Goal: Transaction & Acquisition: Purchase product/service

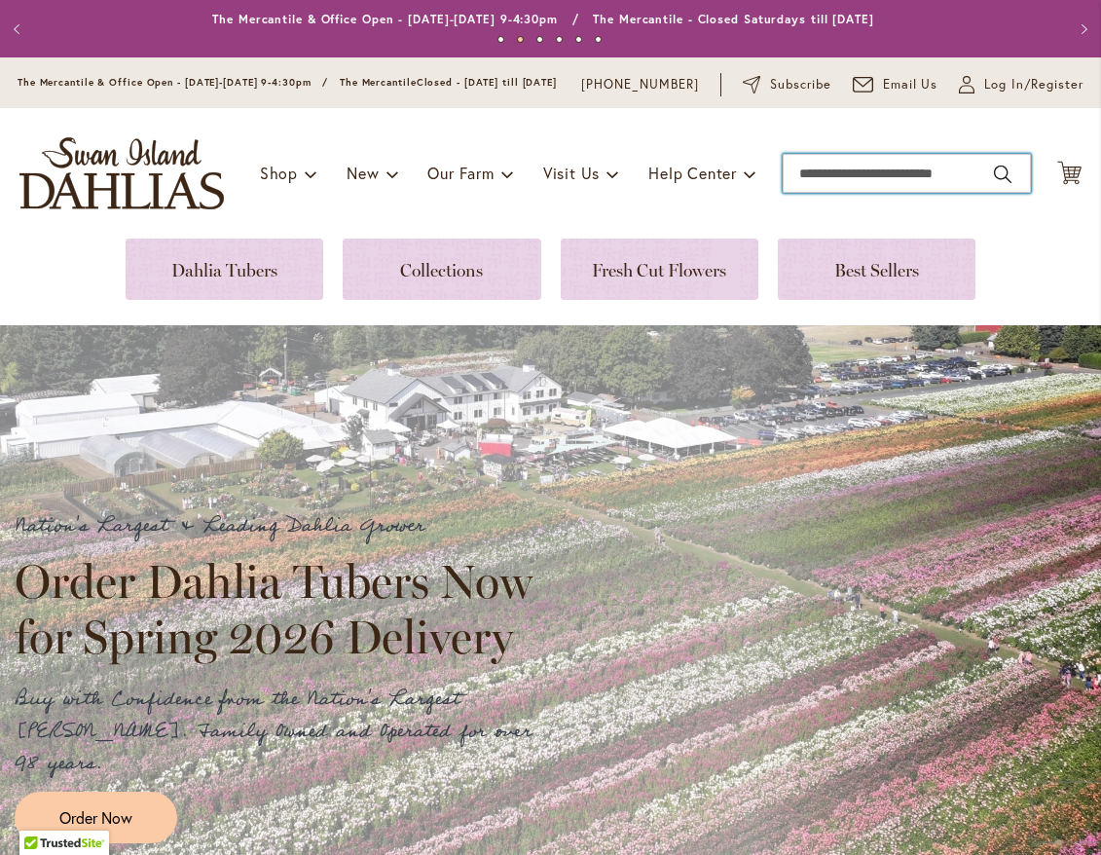
click at [915, 193] on input "Search" at bounding box center [907, 173] width 248 height 39
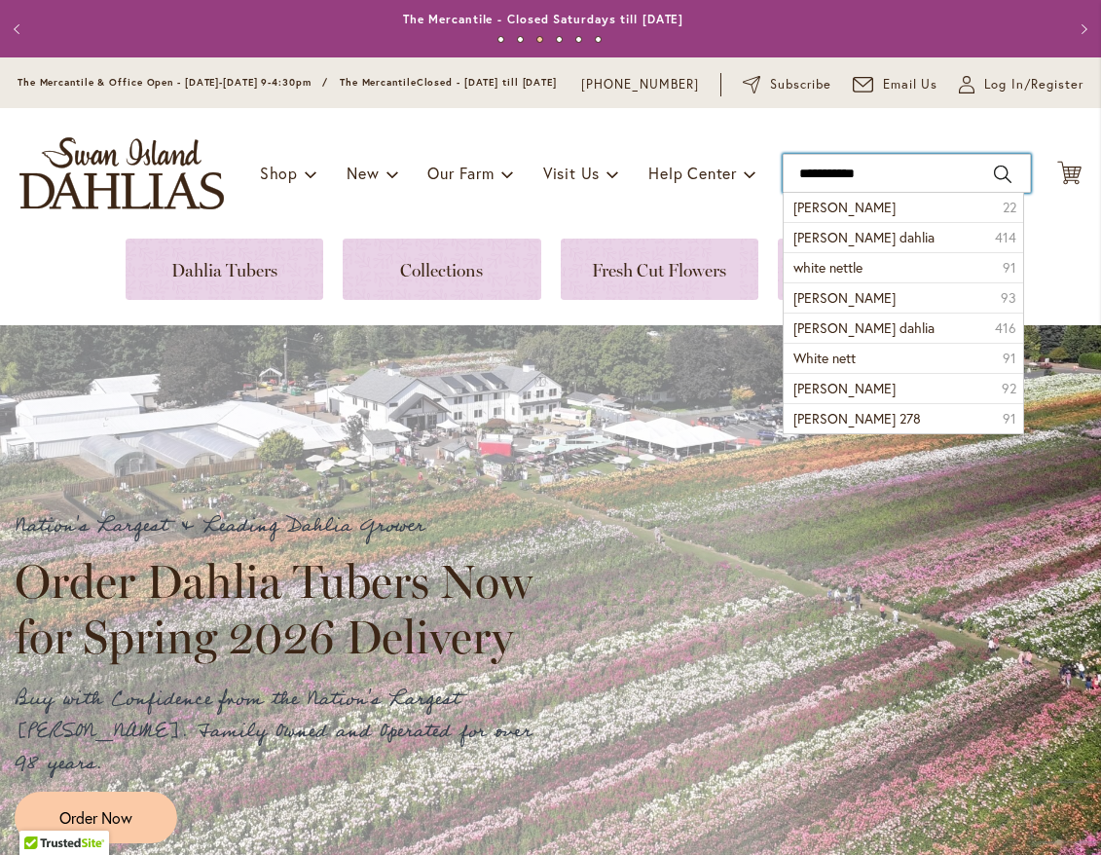
type input "**********"
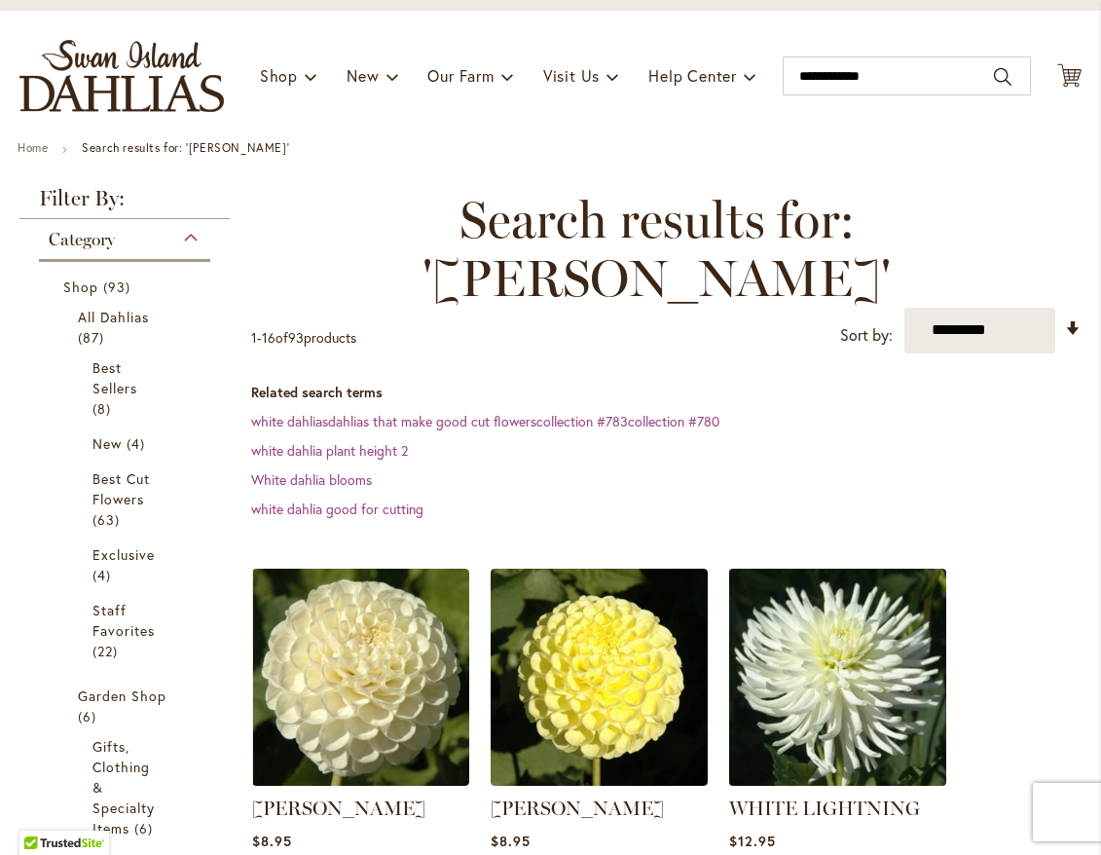
scroll to position [389, 0]
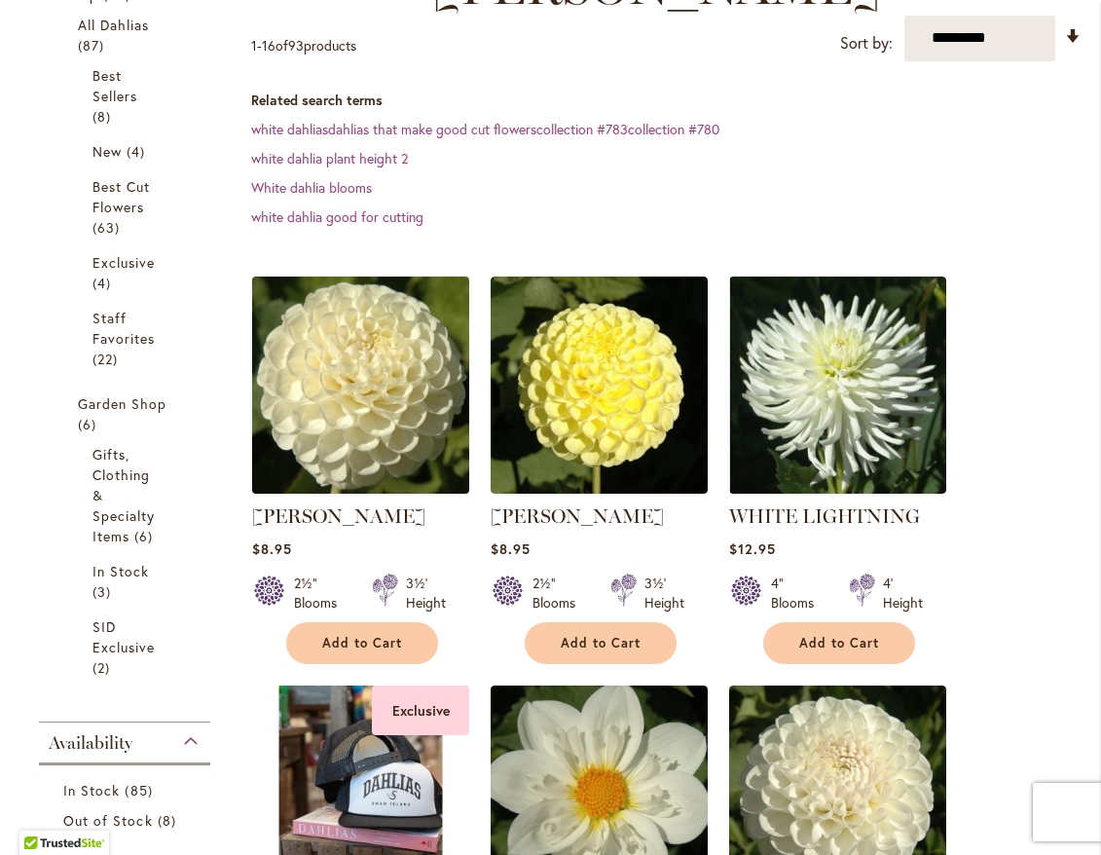
click at [356, 366] on img at bounding box center [361, 385] width 228 height 228
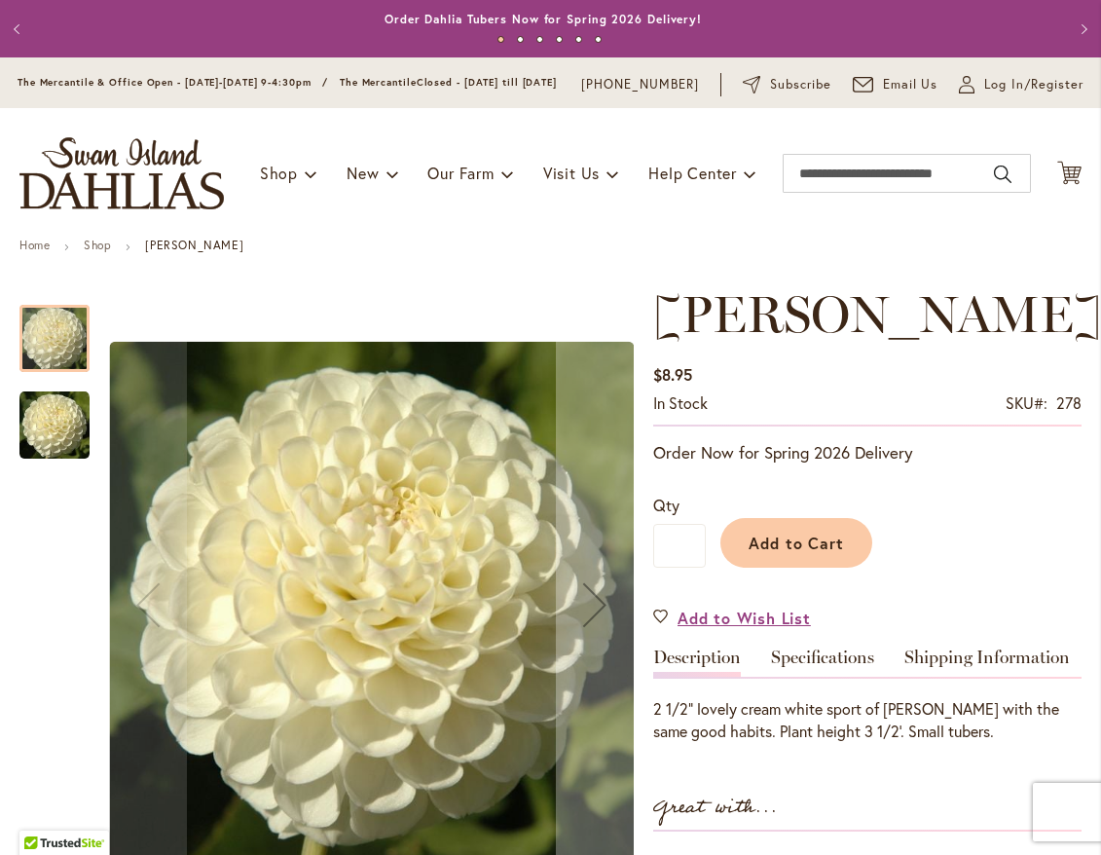
click at [56, 454] on img "WHITE NETTIE" at bounding box center [54, 425] width 70 height 70
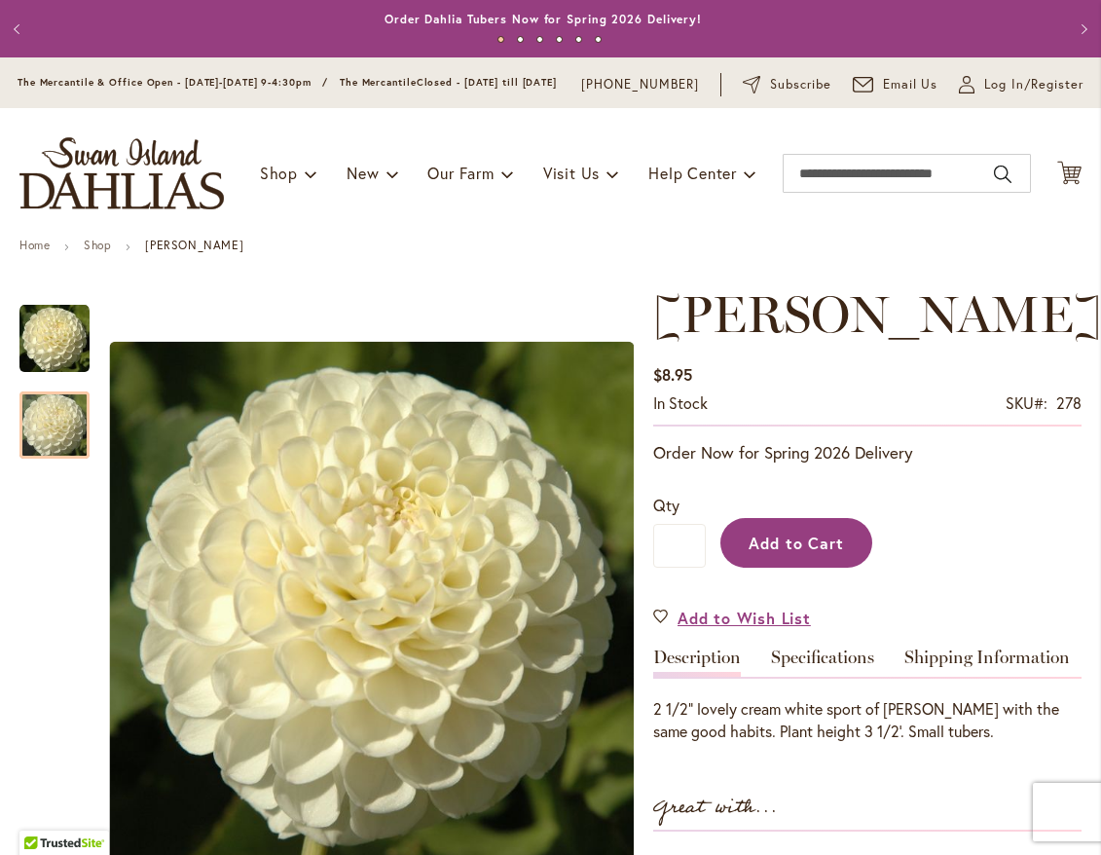
click at [814, 553] on span "Add to Cart" at bounding box center [797, 543] width 96 height 20
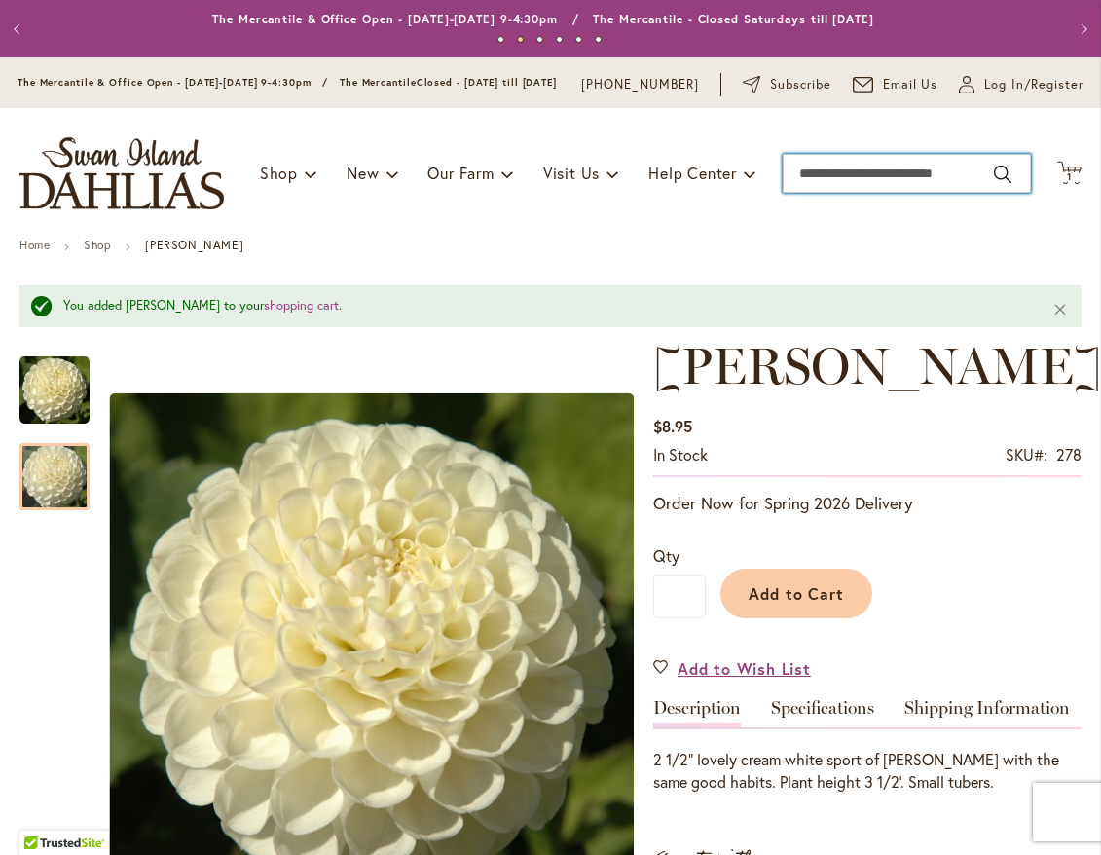
click at [907, 187] on input "Search" at bounding box center [907, 173] width 248 height 39
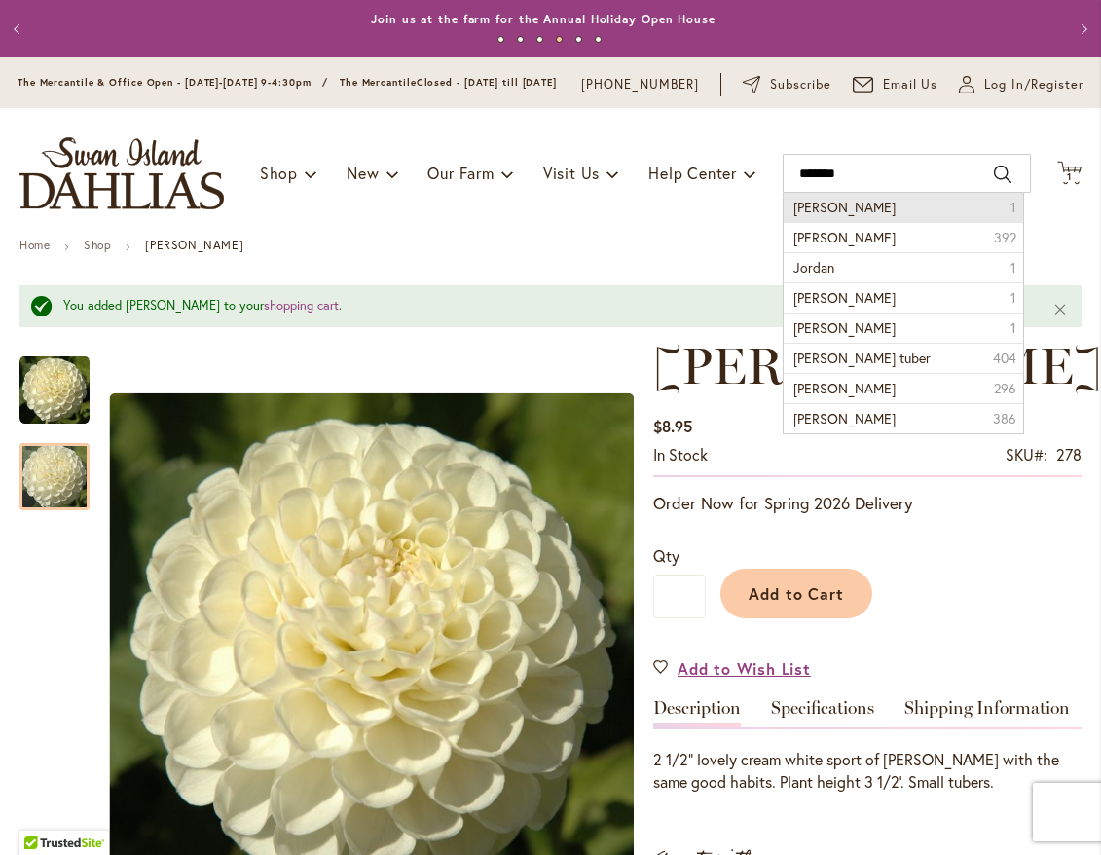
click at [843, 216] on span "Jordan Nicole" at bounding box center [845, 207] width 102 height 19
type input "**********"
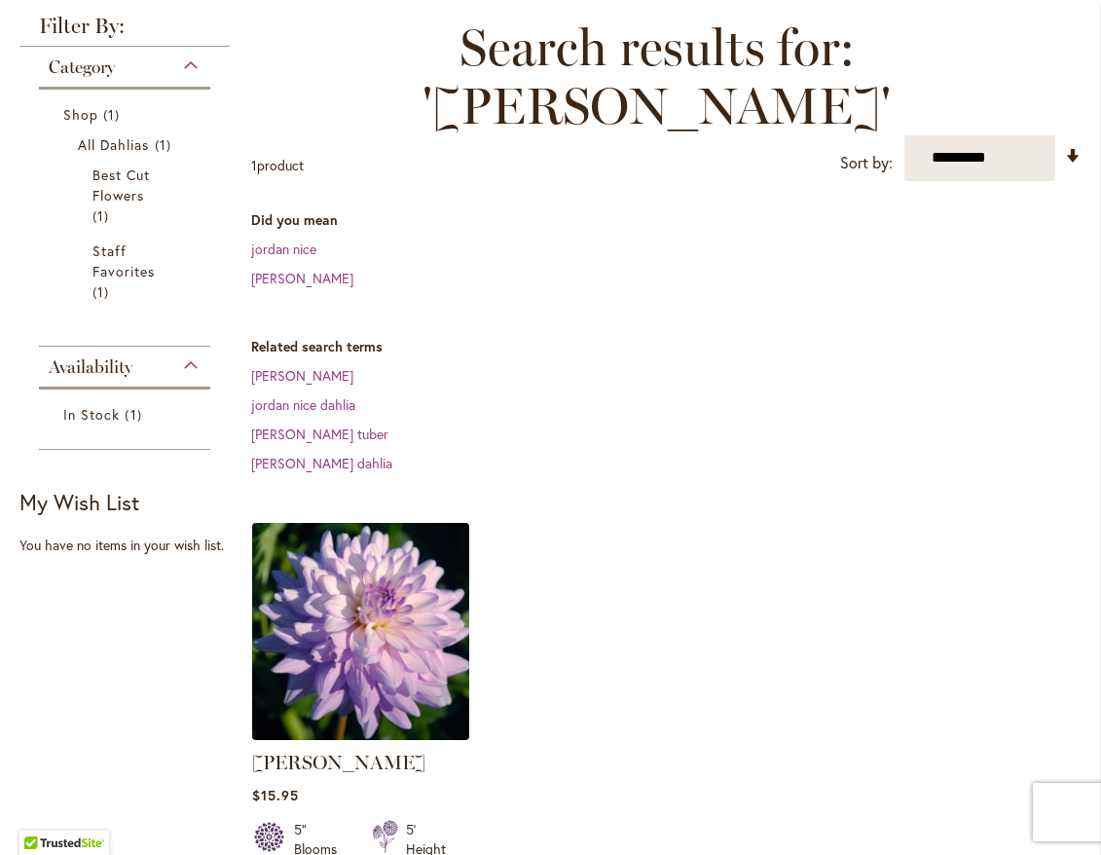
scroll to position [292, 0]
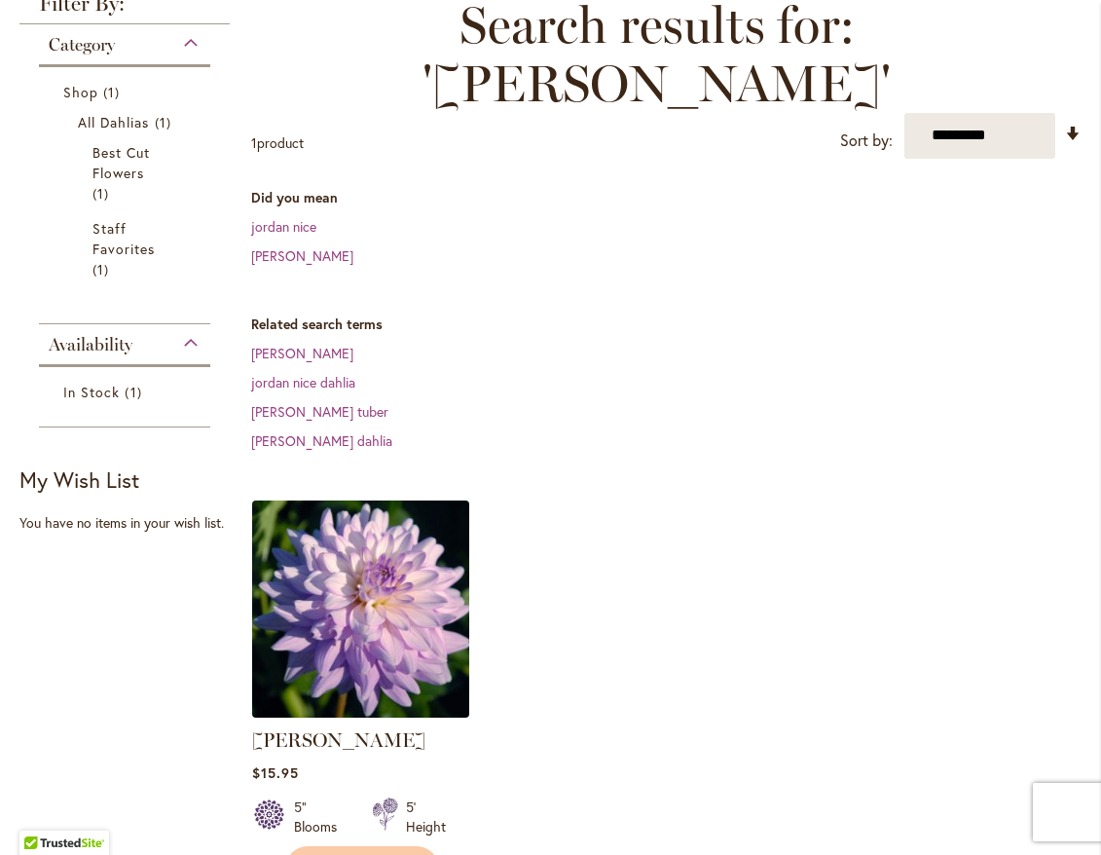
click at [327, 568] on img at bounding box center [361, 609] width 228 height 228
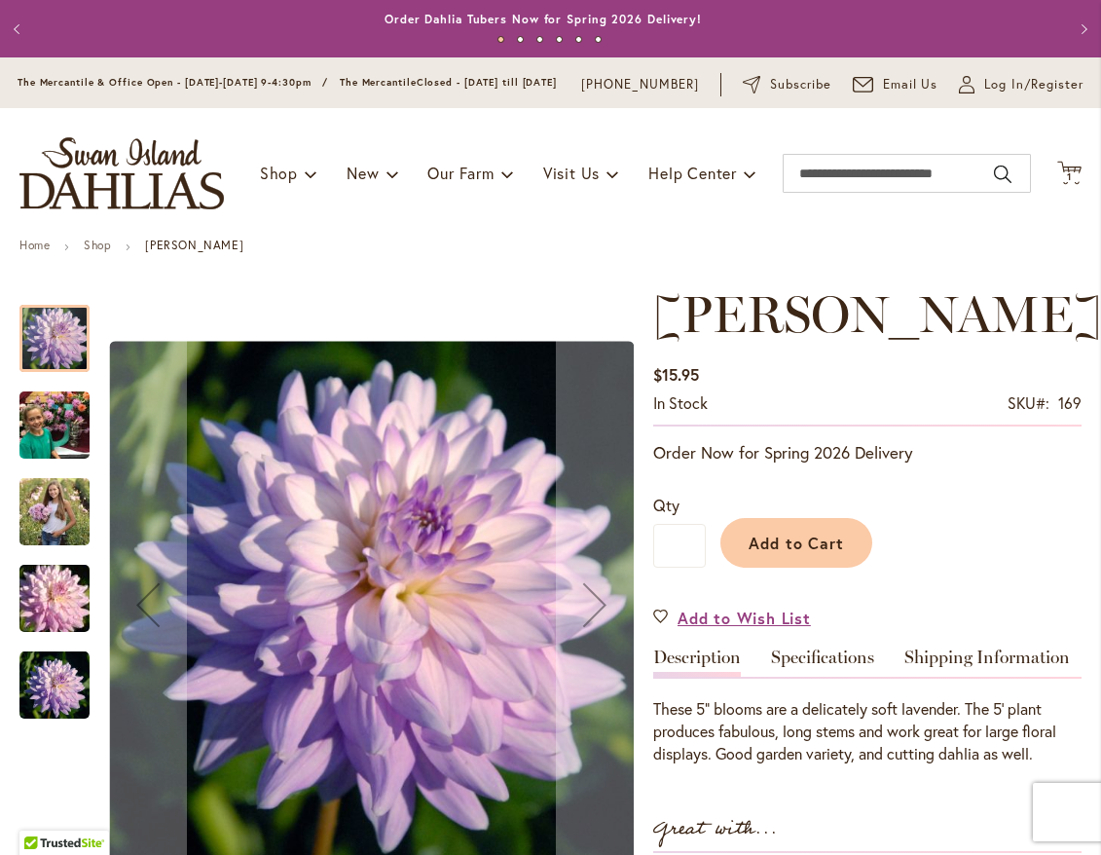
click at [41, 444] on img "JORDAN NICOLE" at bounding box center [54, 425] width 70 height 93
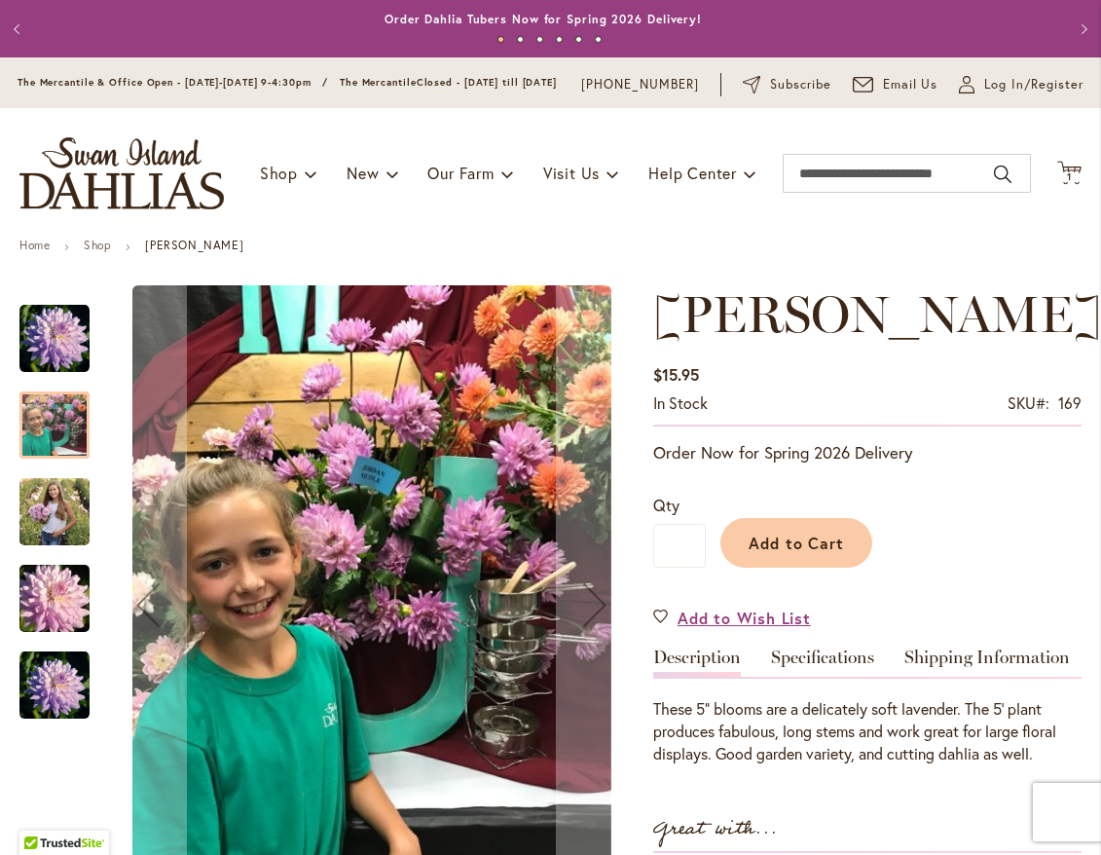
click at [47, 518] on img "JORDAN NICOLE" at bounding box center [54, 511] width 70 height 88
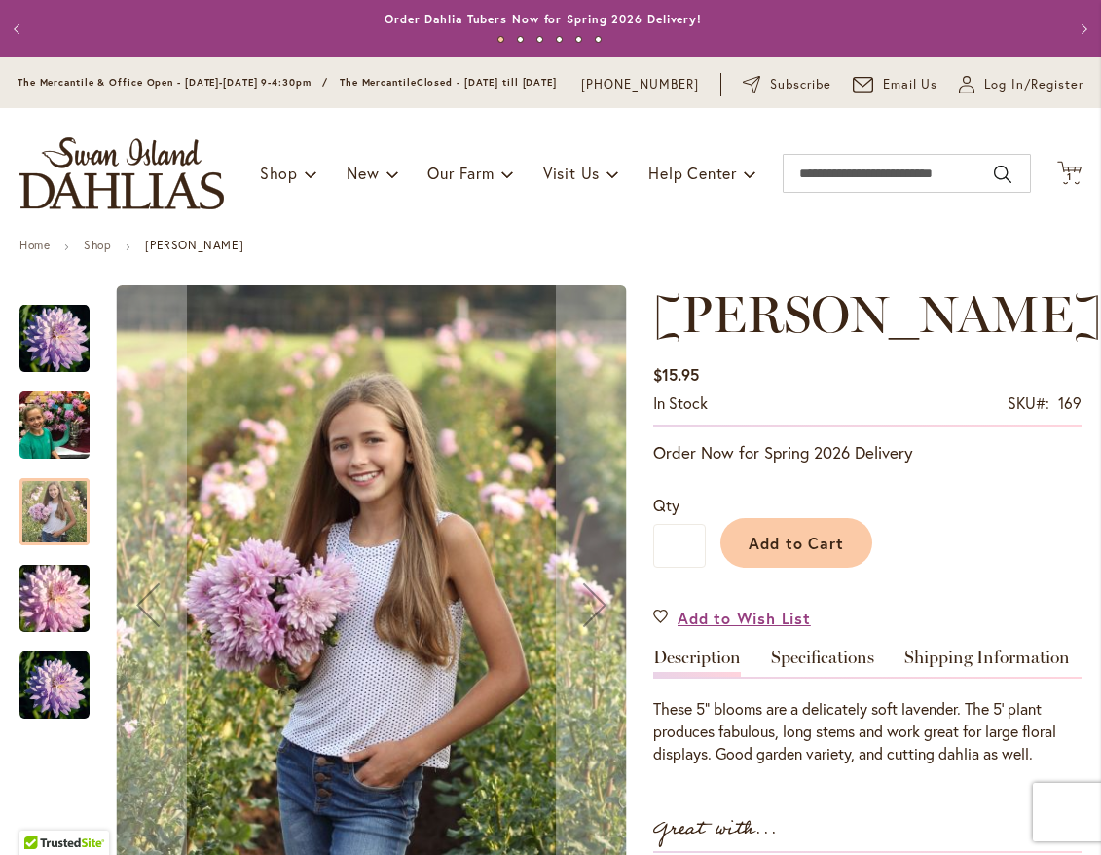
click at [59, 618] on img "JORDAN NICOLE" at bounding box center [54, 598] width 140 height 93
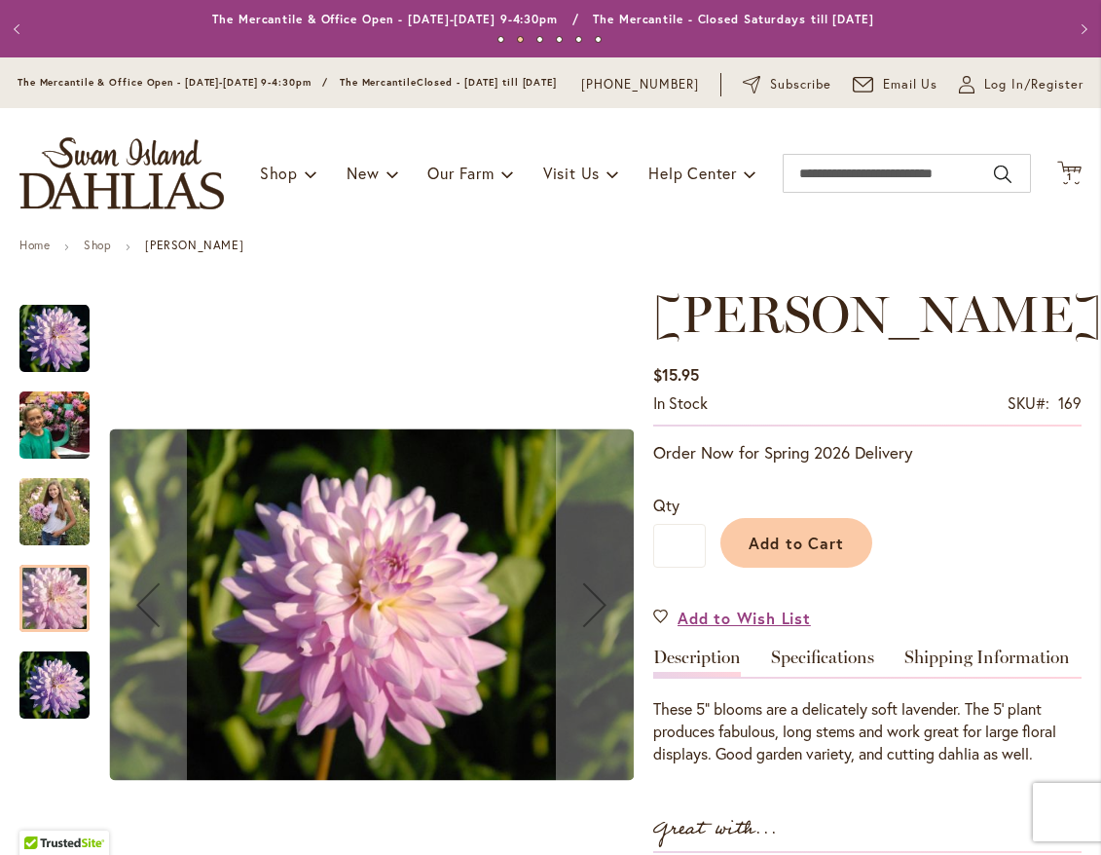
click at [52, 713] on img "JORDAN NICOLE" at bounding box center [54, 685] width 70 height 70
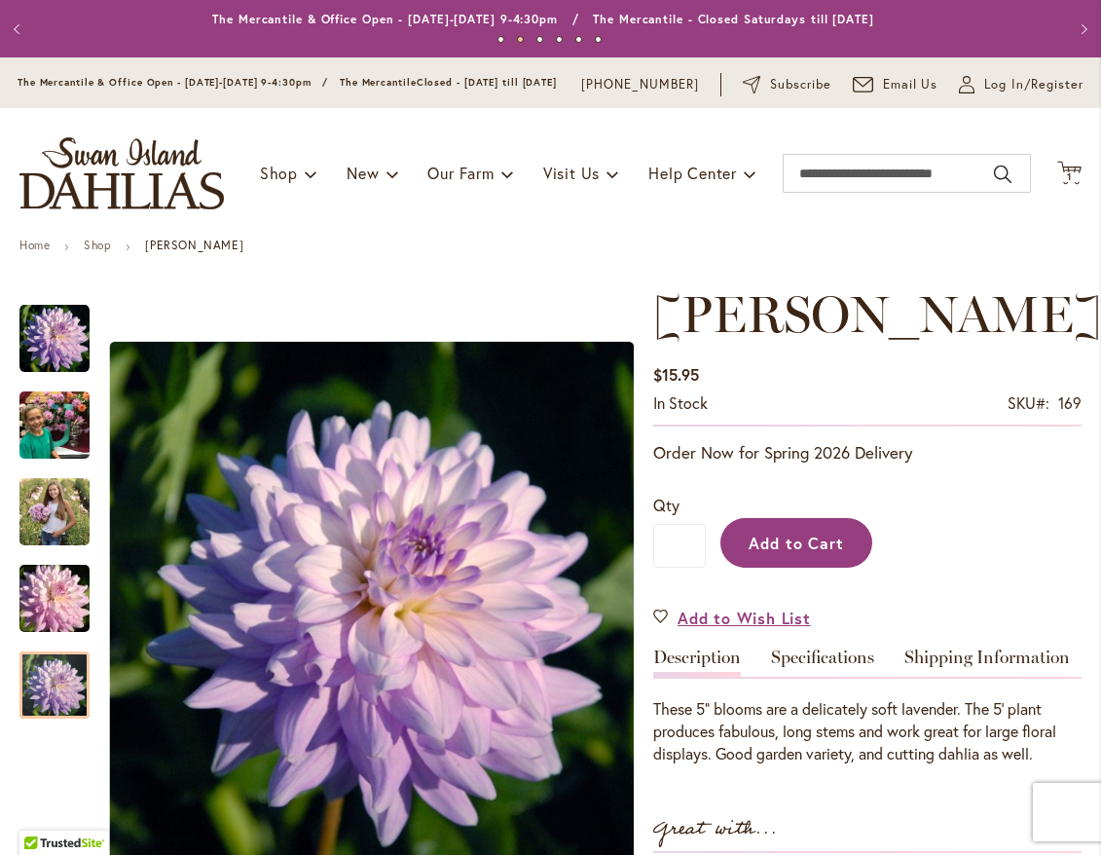
click at [797, 553] on span "Add to Cart" at bounding box center [797, 543] width 96 height 20
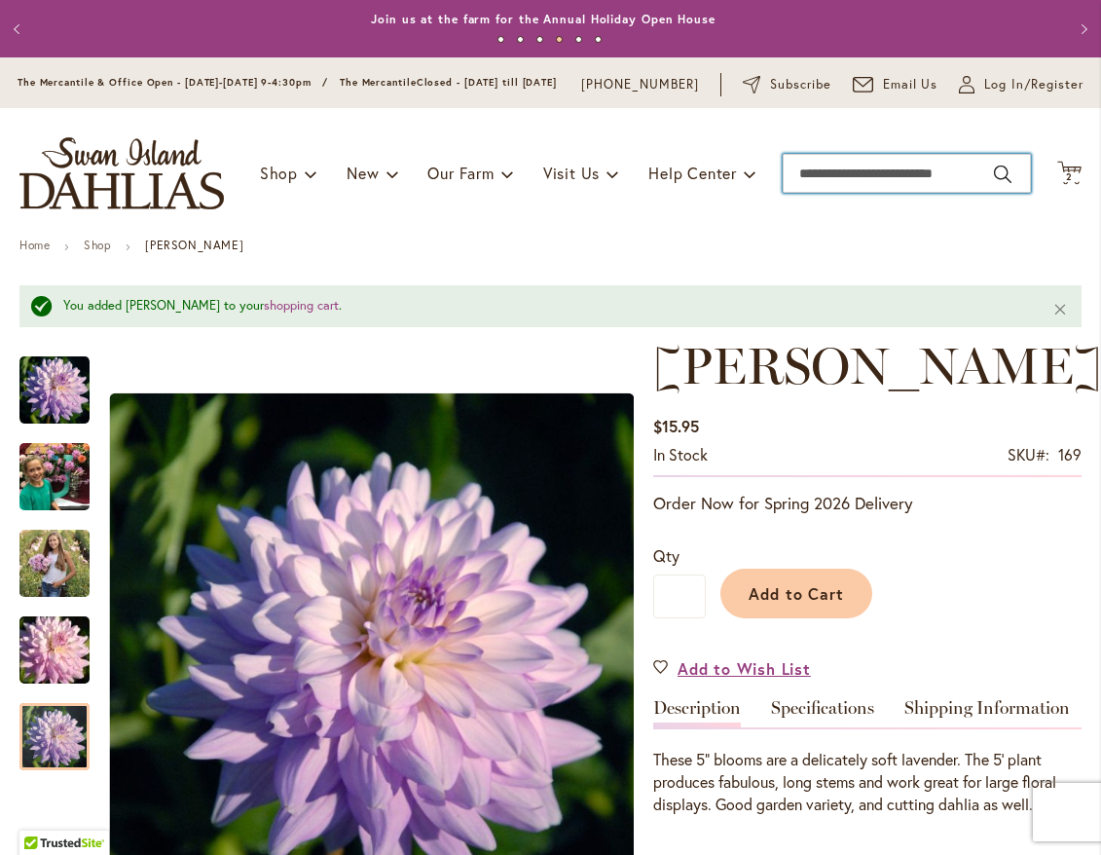
click at [907, 193] on input "Search" at bounding box center [907, 173] width 248 height 39
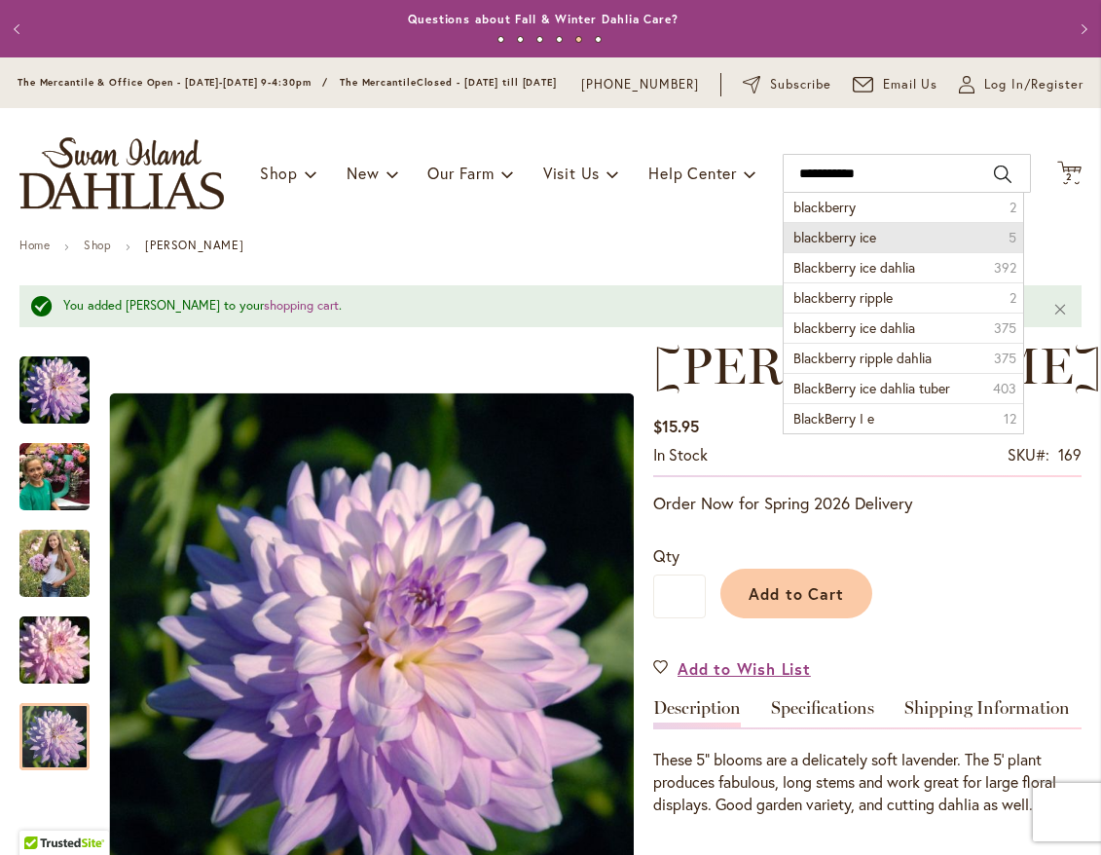
click at [888, 248] on li "blackberry ice 5" at bounding box center [904, 237] width 240 height 30
type input "**********"
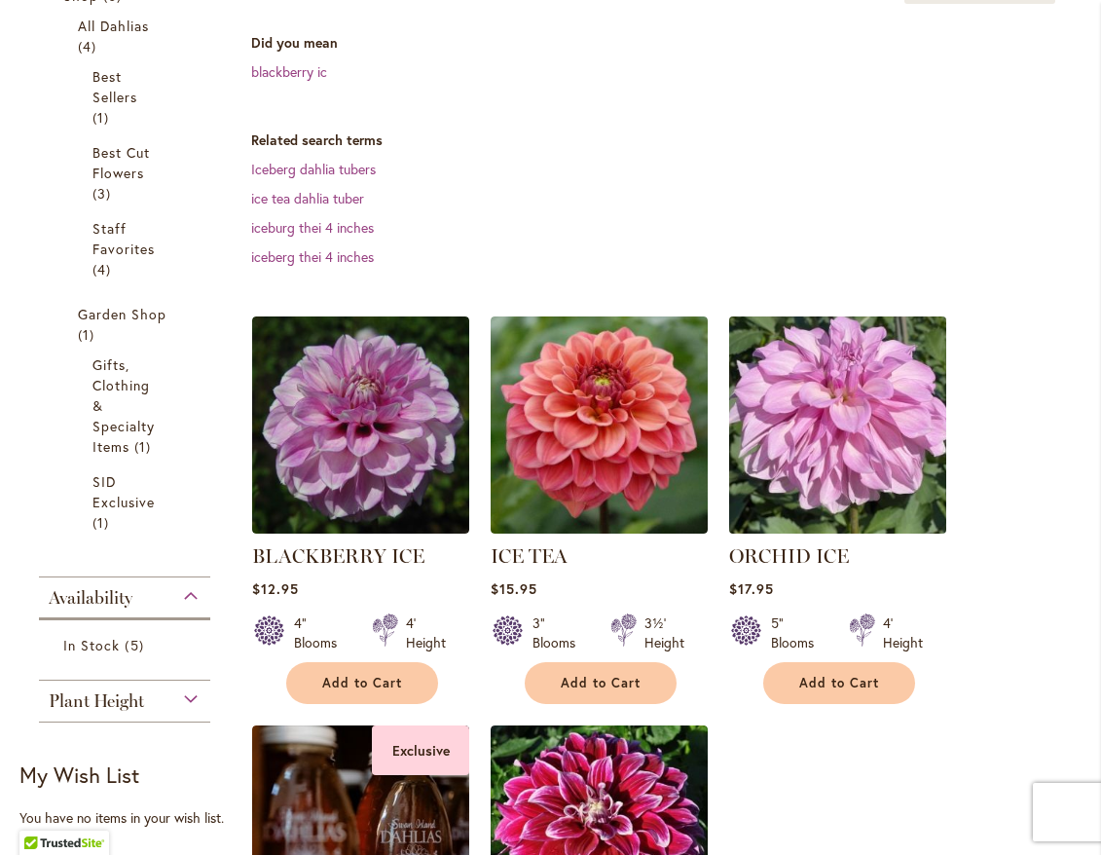
scroll to position [389, 0]
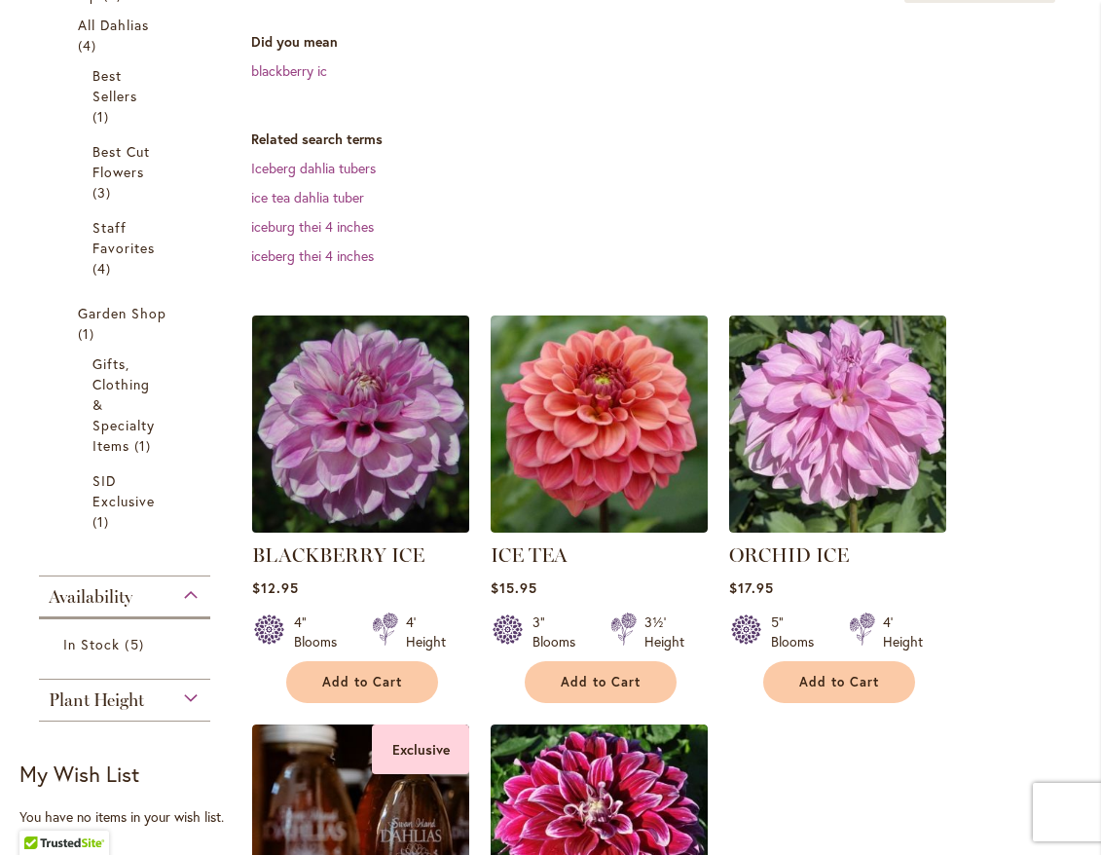
click at [380, 455] on img at bounding box center [361, 424] width 228 height 228
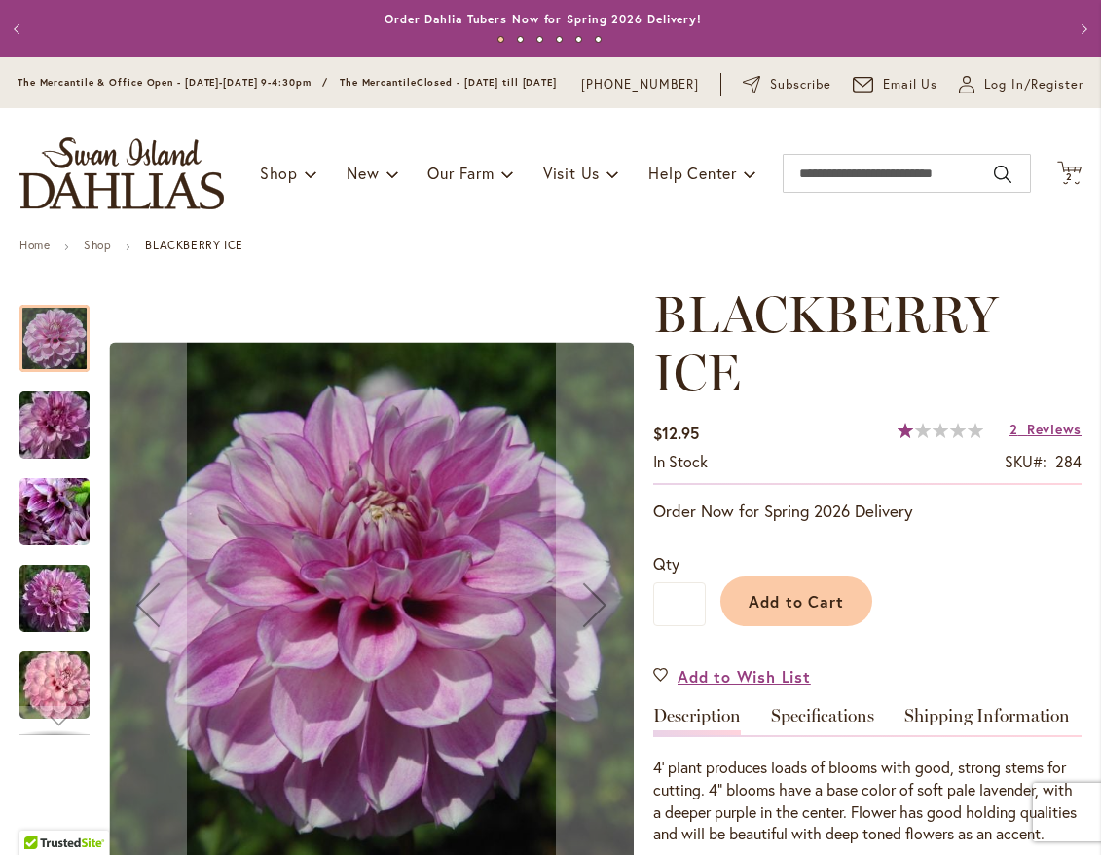
click at [43, 452] on img "BLACKBERRY ICE" at bounding box center [54, 425] width 140 height 93
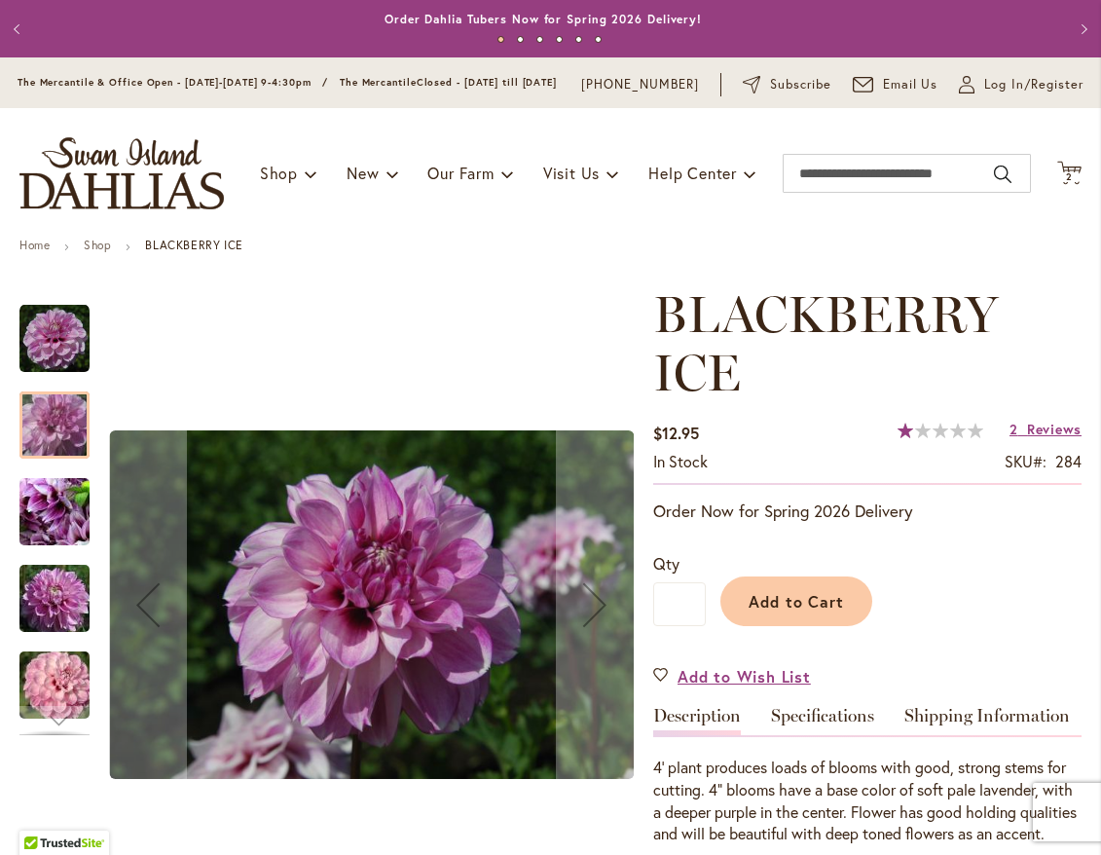
click at [63, 635] on img "BLACKBERRY ICE" at bounding box center [54, 598] width 140 height 93
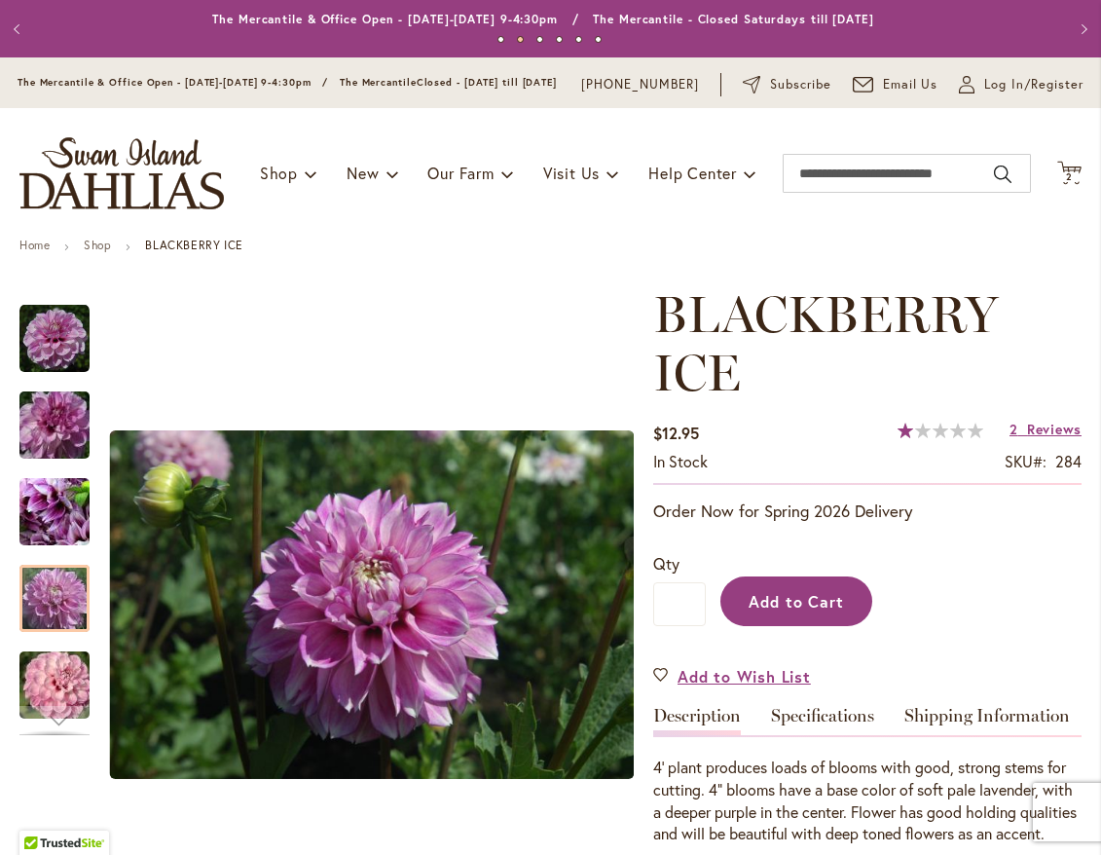
click at [849, 610] on button "Add to Cart" at bounding box center [797, 601] width 152 height 50
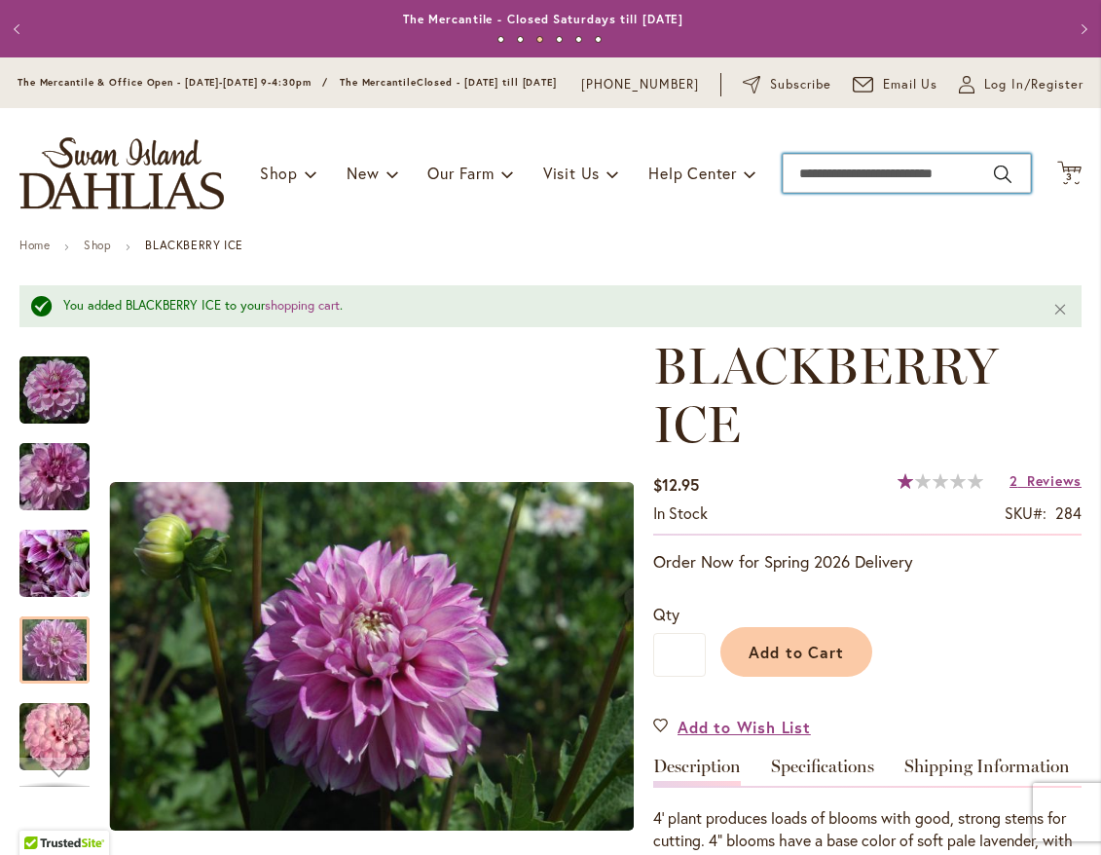
click at [825, 193] on input "Search" at bounding box center [907, 173] width 248 height 39
click at [828, 190] on input "Search" at bounding box center [907, 173] width 248 height 39
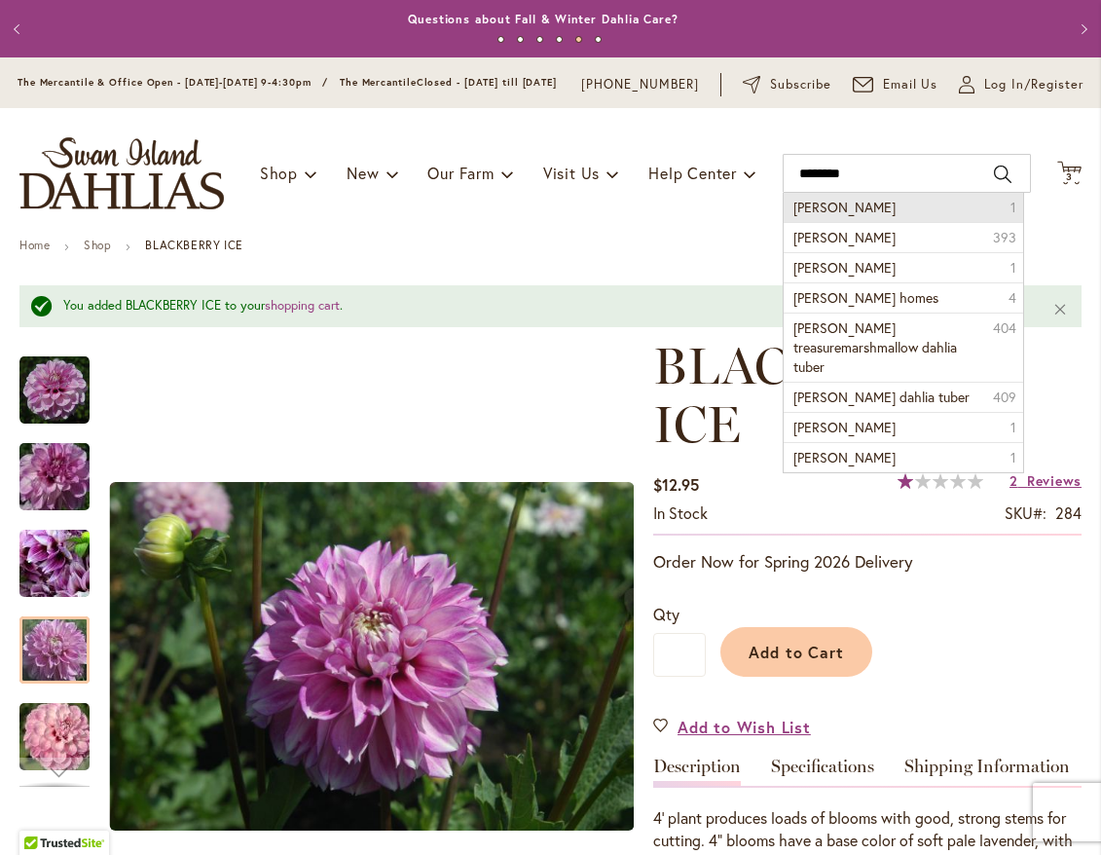
click at [826, 216] on span "Frank holmes" at bounding box center [845, 207] width 102 height 19
type input "**********"
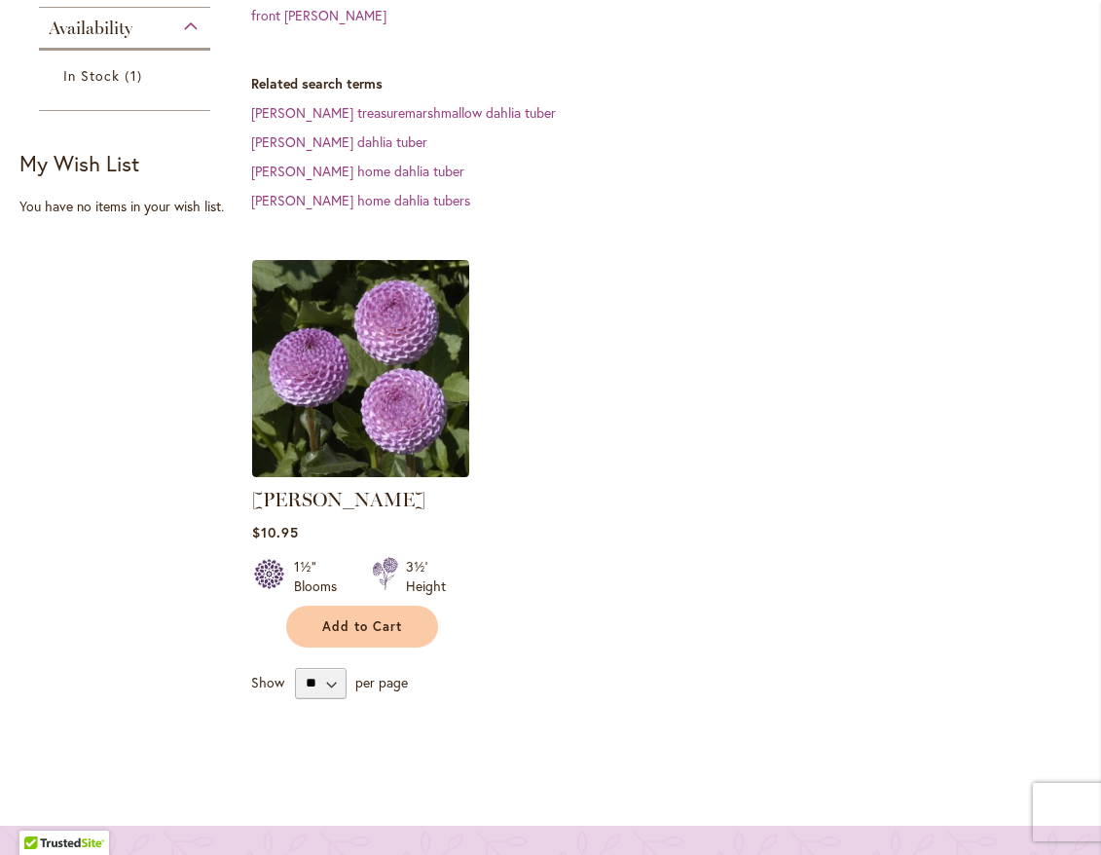
scroll to position [584, 0]
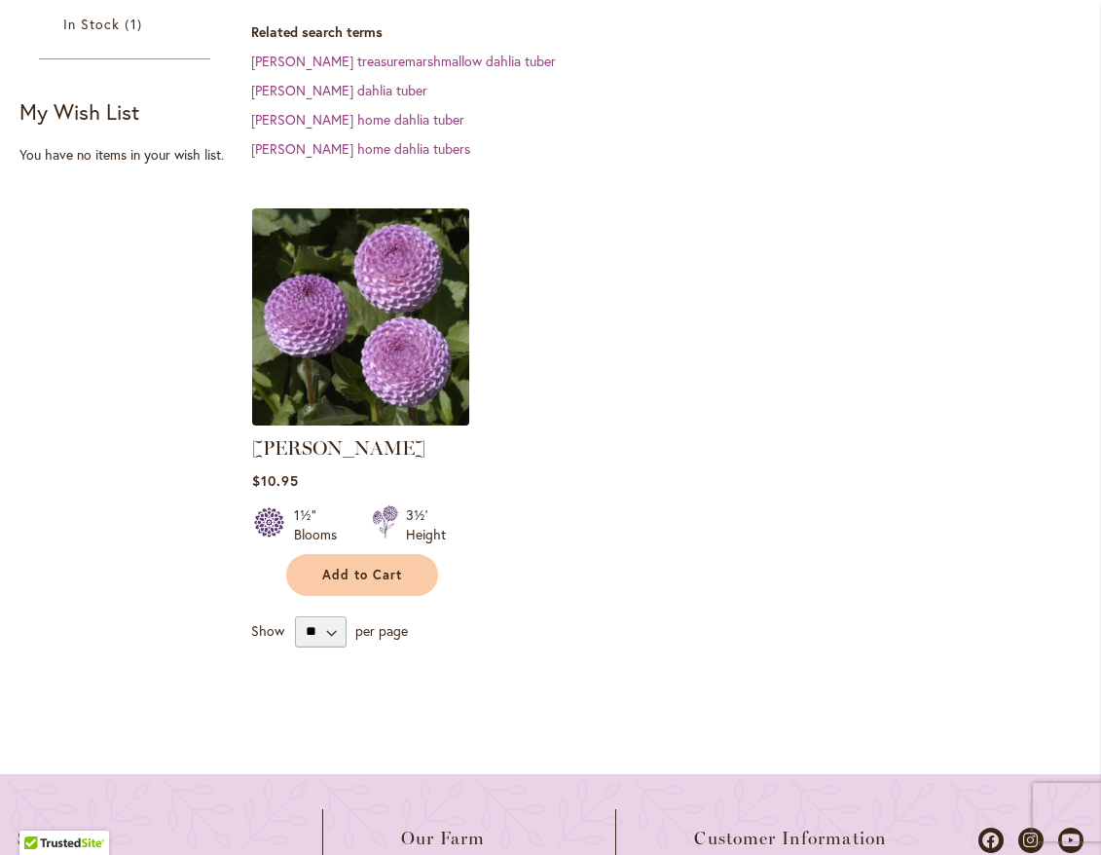
click at [402, 361] on img at bounding box center [361, 317] width 228 height 228
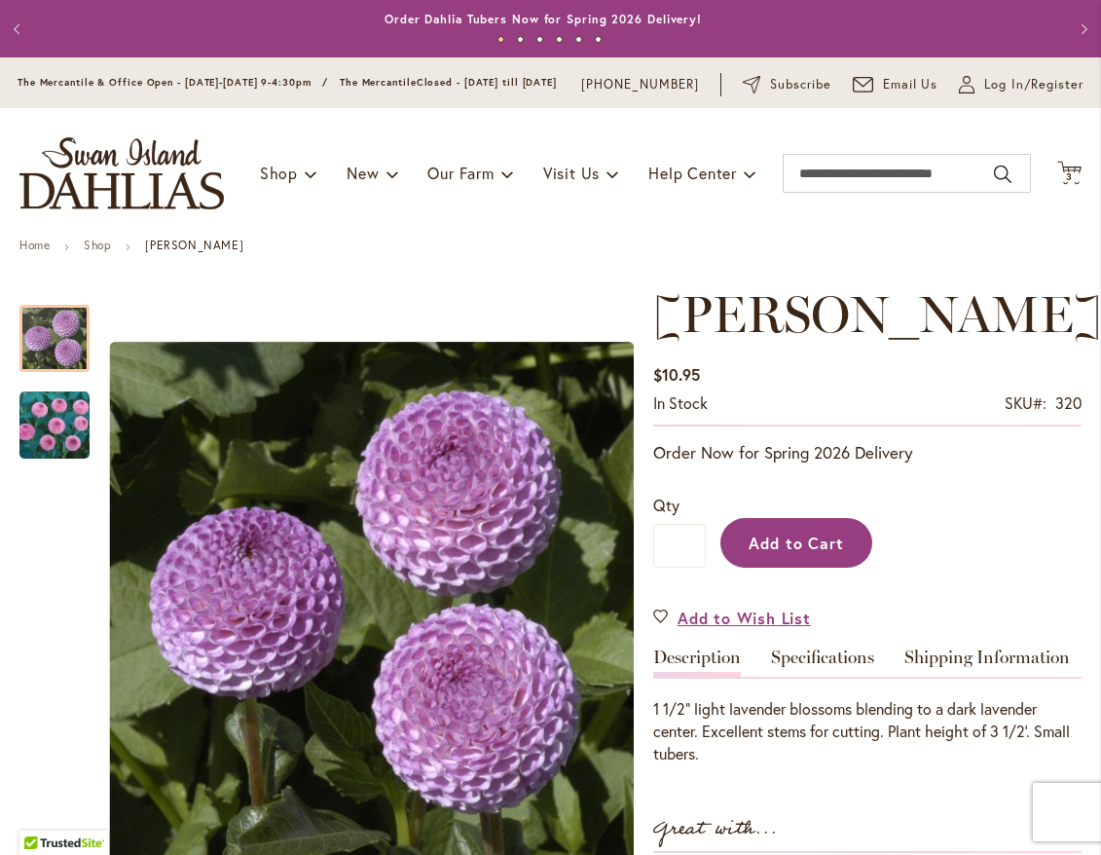
click at [808, 552] on span "Add to Cart" at bounding box center [797, 543] width 96 height 20
click at [808, 552] on div "Add to Cart" at bounding box center [894, 538] width 376 height 89
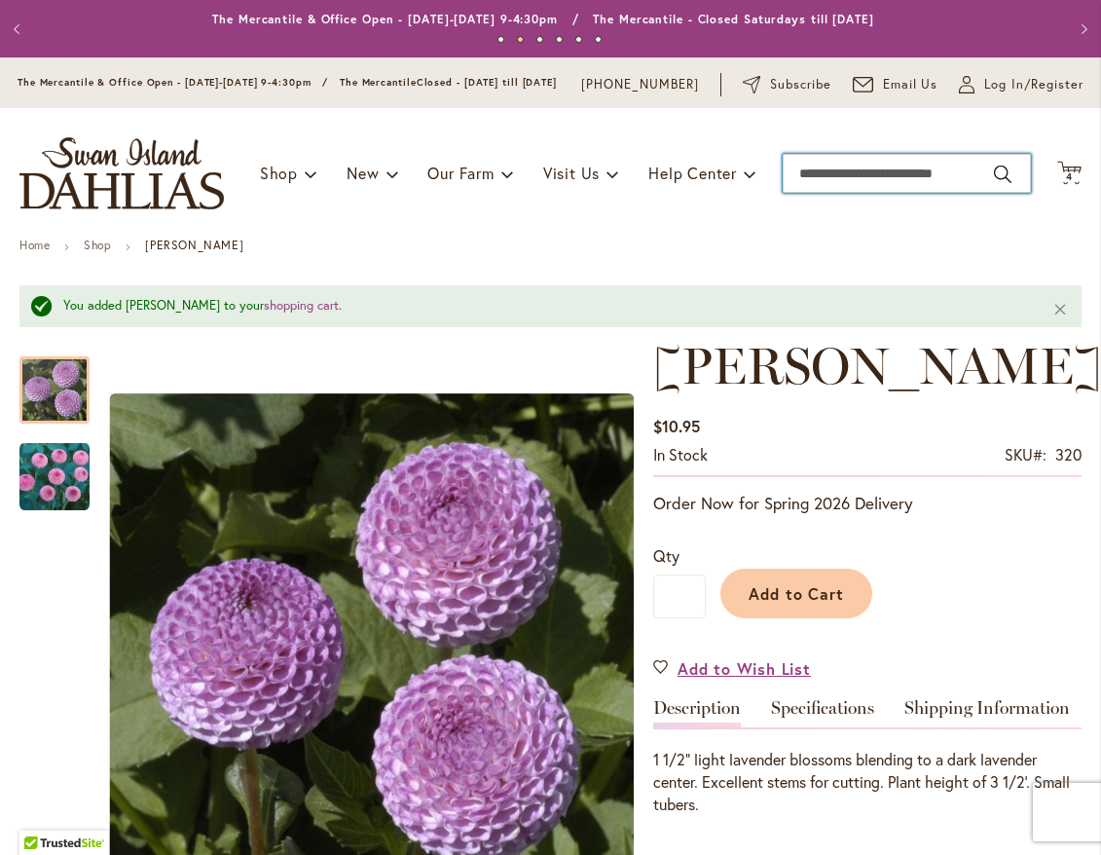
click at [854, 191] on input "Search" at bounding box center [907, 173] width 248 height 39
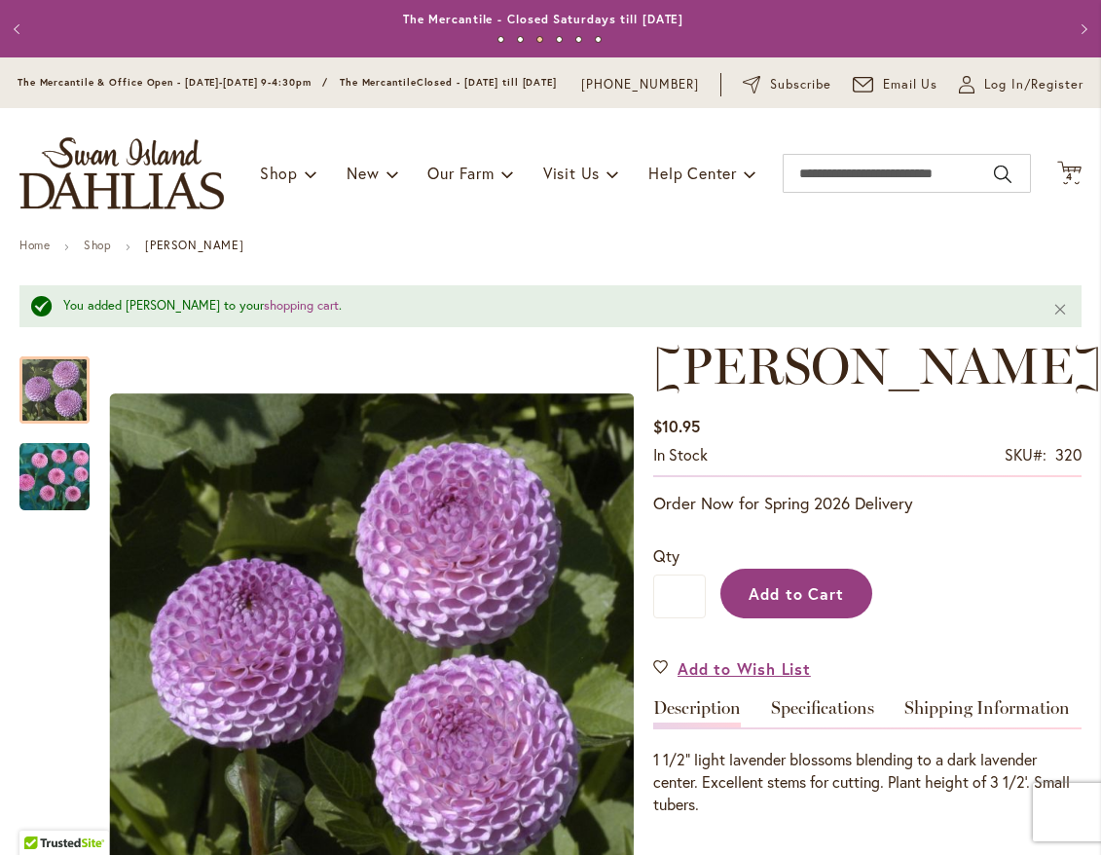
click at [823, 604] on span "Add to Cart" at bounding box center [797, 593] width 96 height 20
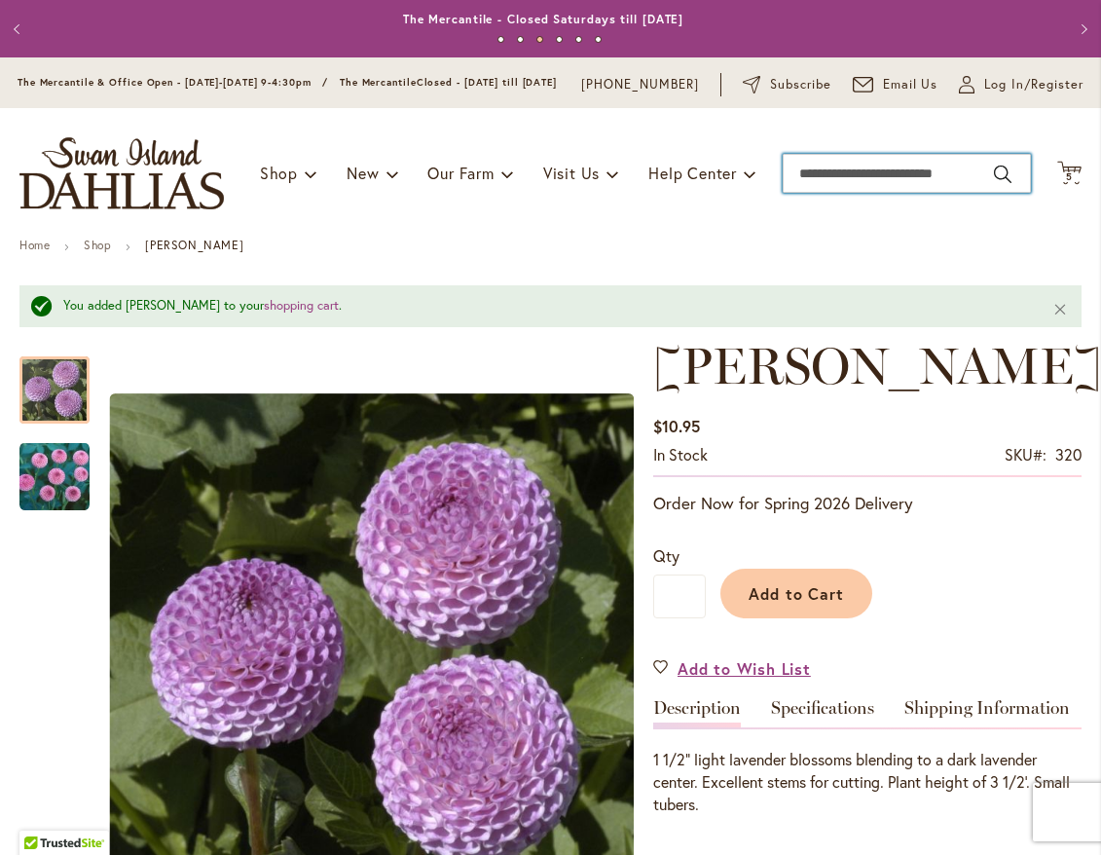
click at [822, 188] on input "Search" at bounding box center [907, 173] width 248 height 39
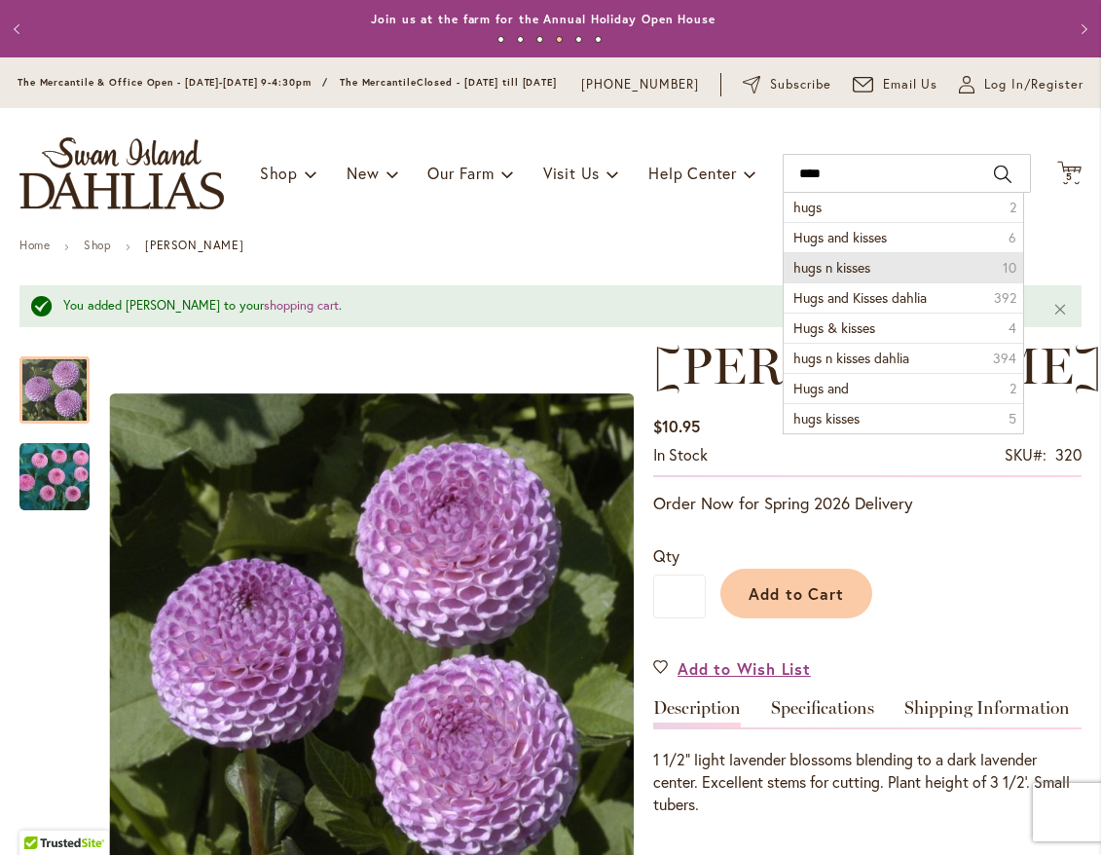
click at [818, 277] on span "hugs n kisses" at bounding box center [832, 267] width 77 height 19
type input "**********"
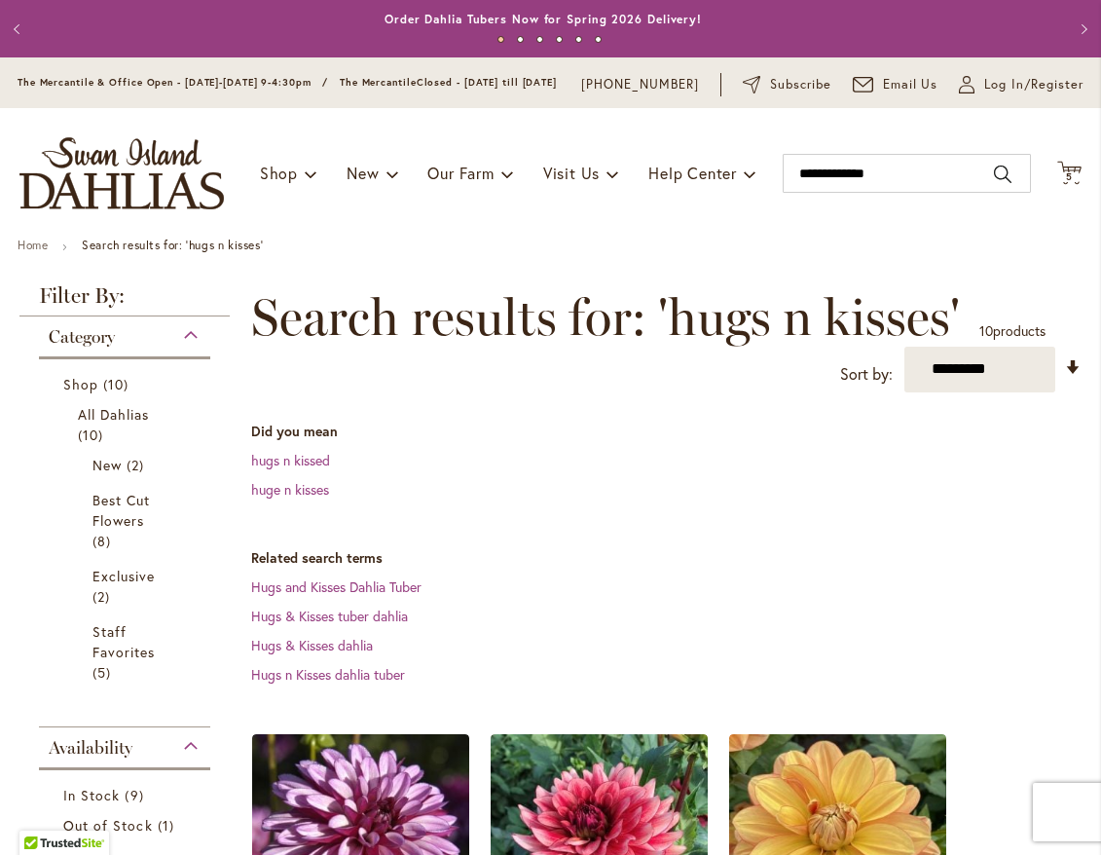
scroll to position [292, 0]
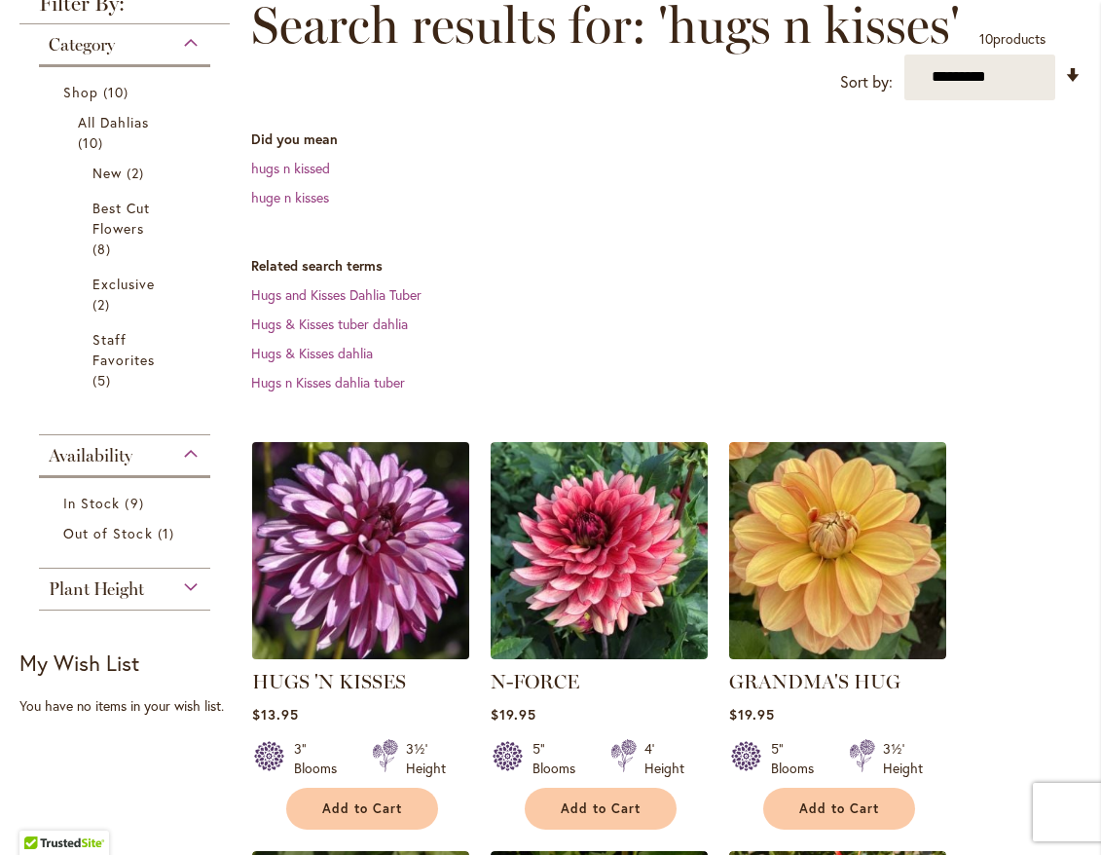
click at [424, 540] on img at bounding box center [361, 550] width 228 height 228
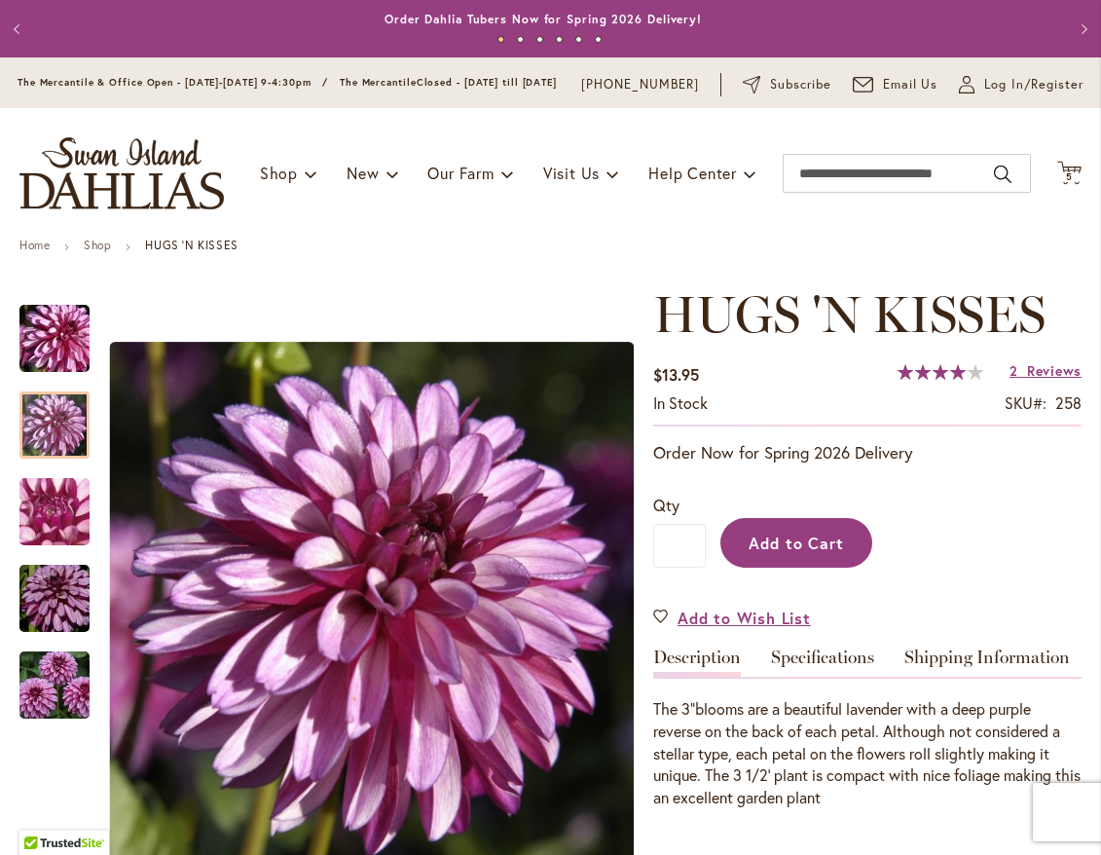
click at [781, 568] on button "Add to Cart" at bounding box center [797, 543] width 152 height 50
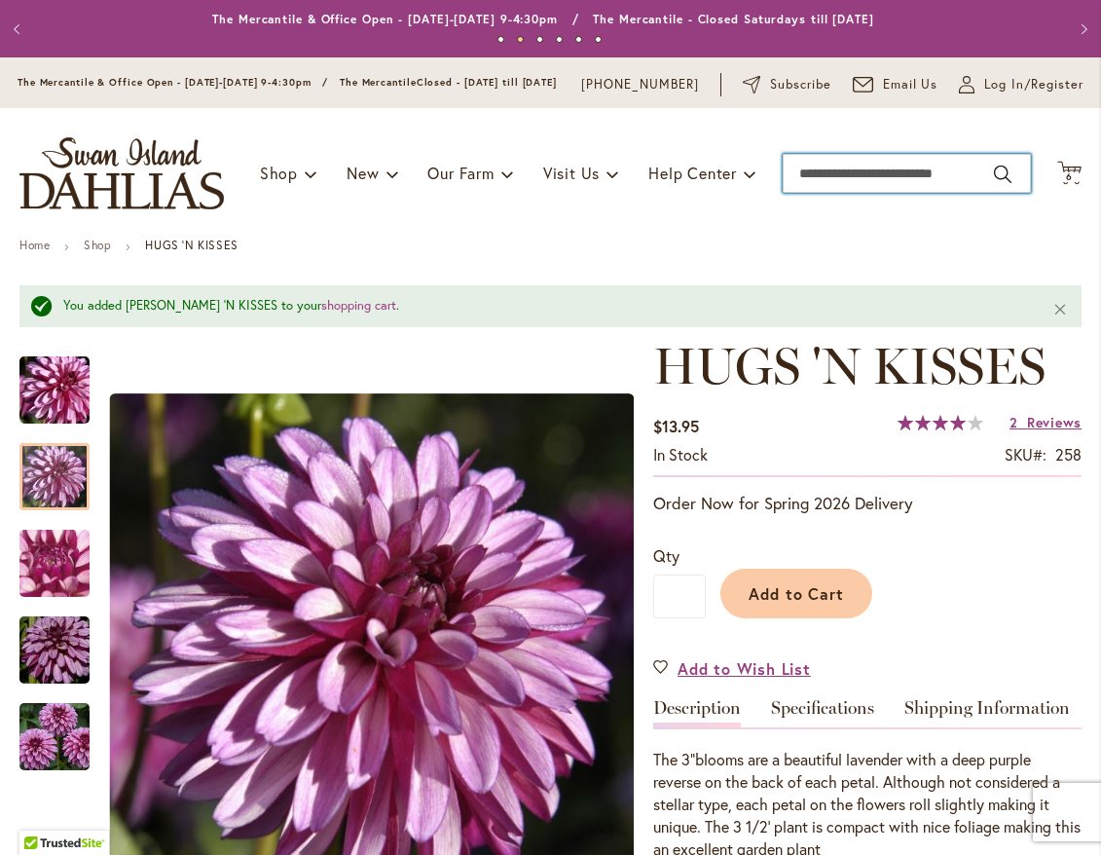
click at [881, 190] on input "Search" at bounding box center [907, 173] width 248 height 39
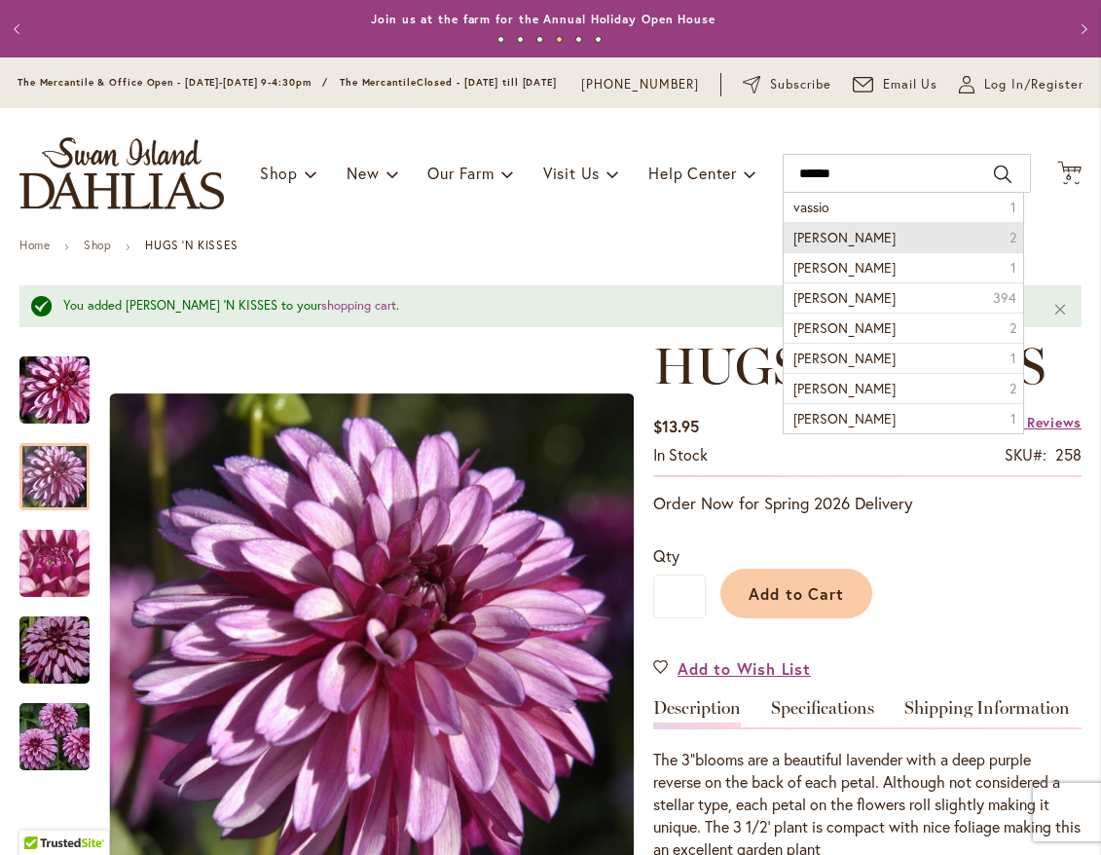
click at [864, 246] on span "[PERSON_NAME]" at bounding box center [845, 237] width 102 height 19
type input "**********"
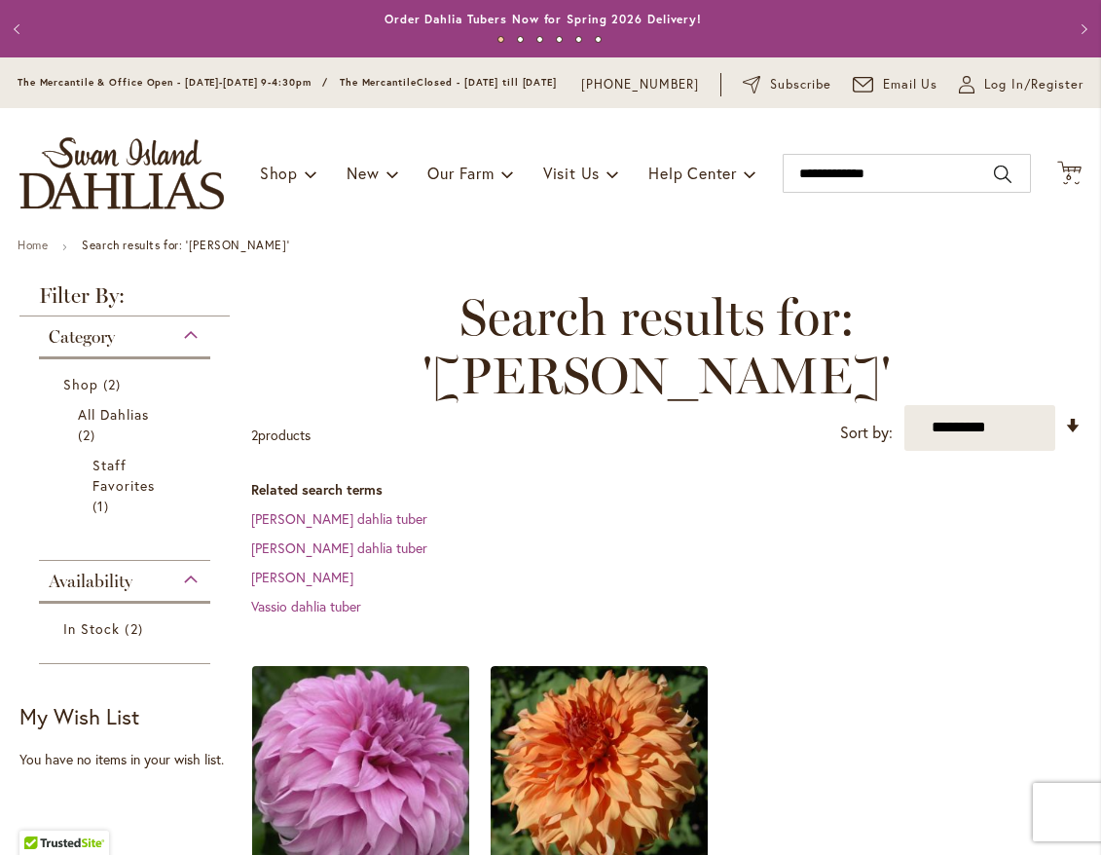
click at [389, 744] on img at bounding box center [361, 774] width 228 height 228
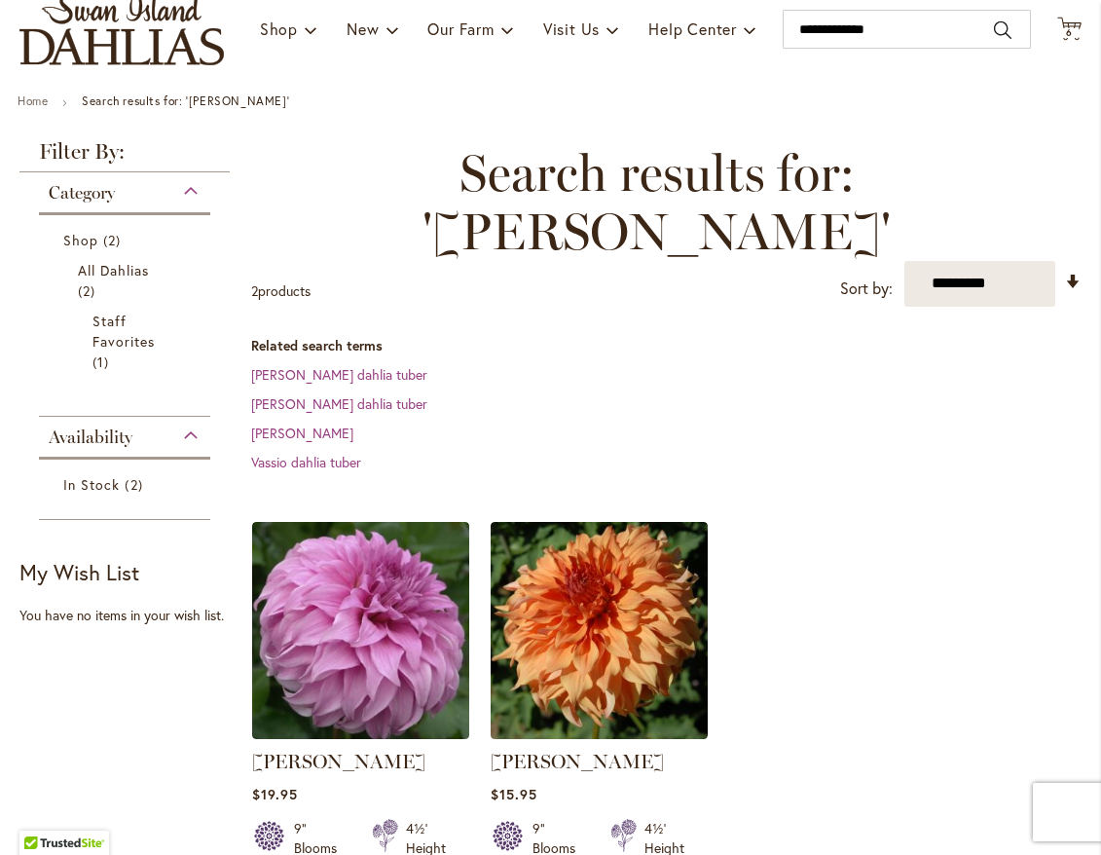
scroll to position [195, 0]
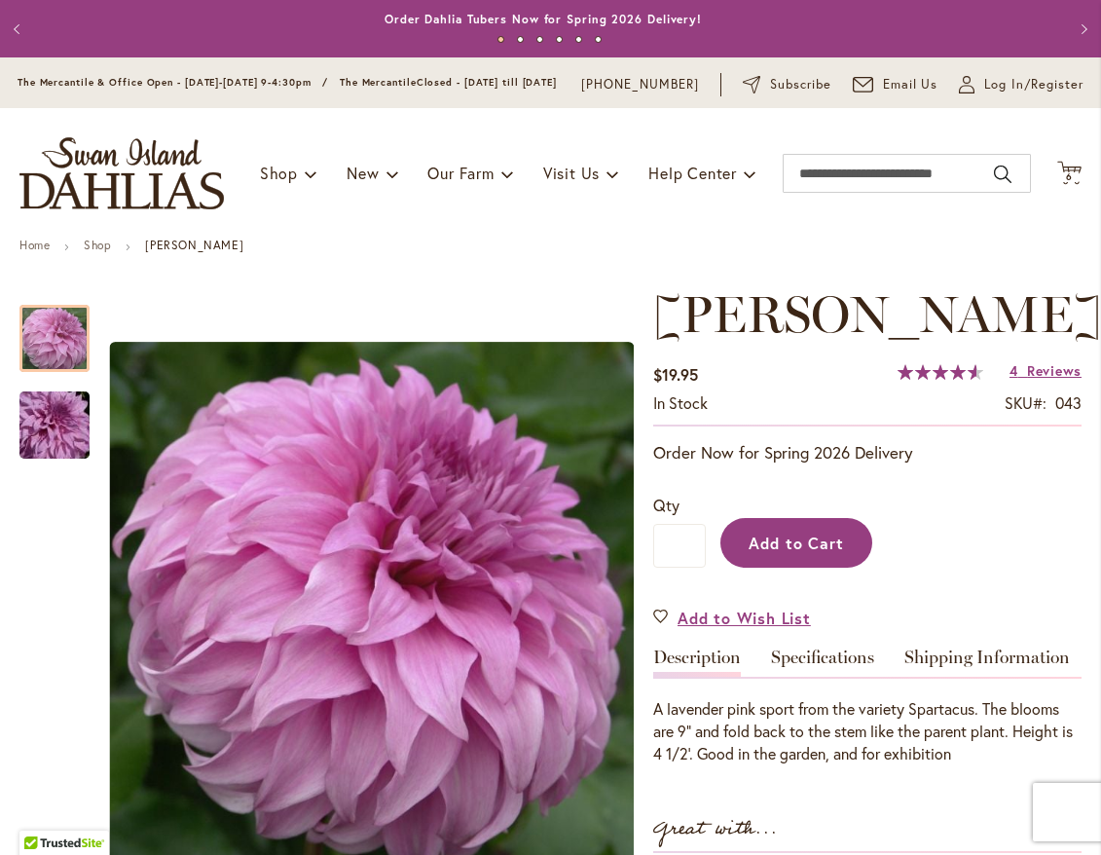
click at [830, 553] on span "Add to Cart" at bounding box center [797, 543] width 96 height 20
click at [830, 563] on div "Add to Cart" at bounding box center [894, 538] width 376 height 89
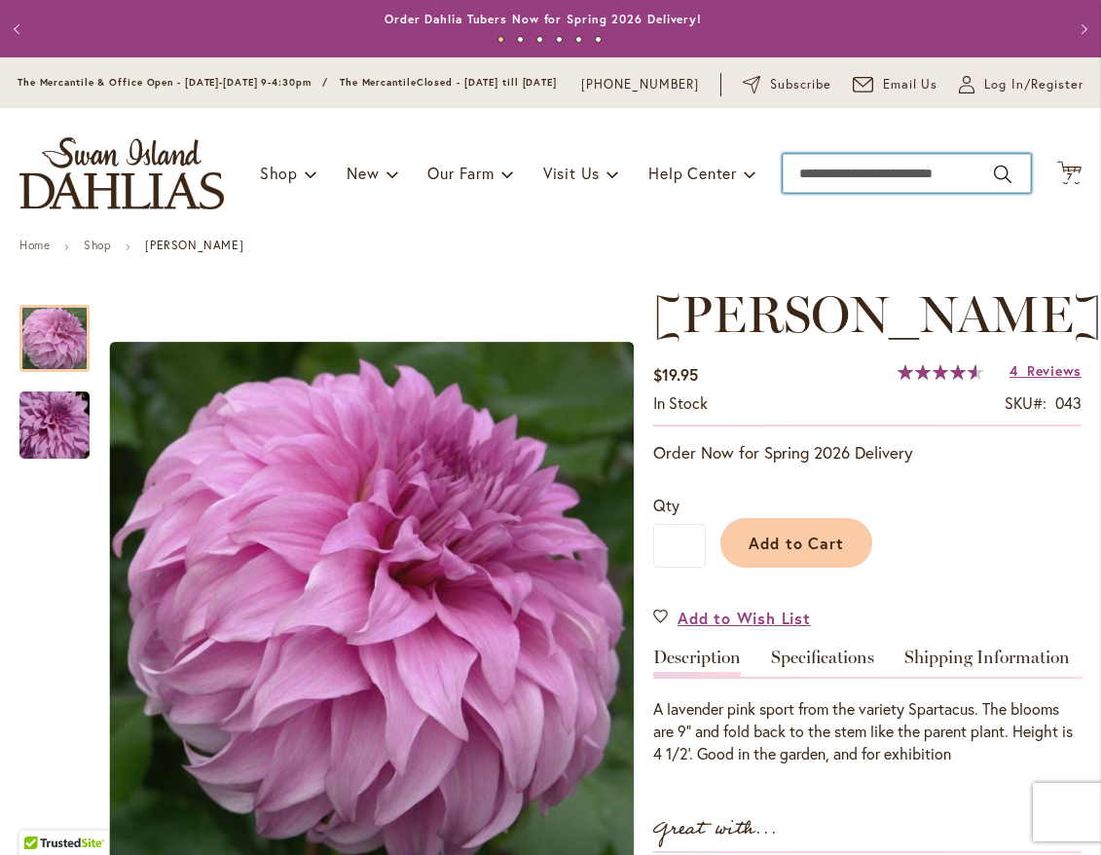
click at [831, 186] on input "Search" at bounding box center [907, 173] width 248 height 39
type input "****"
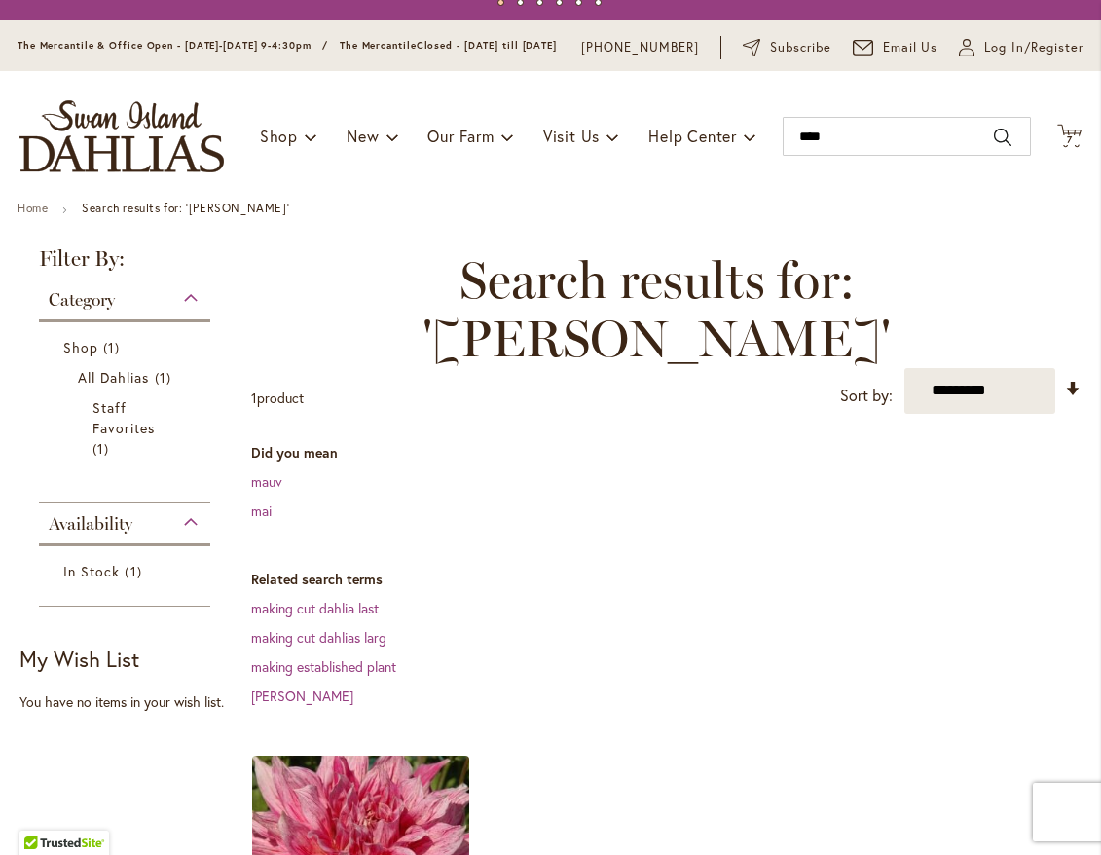
scroll to position [97, 0]
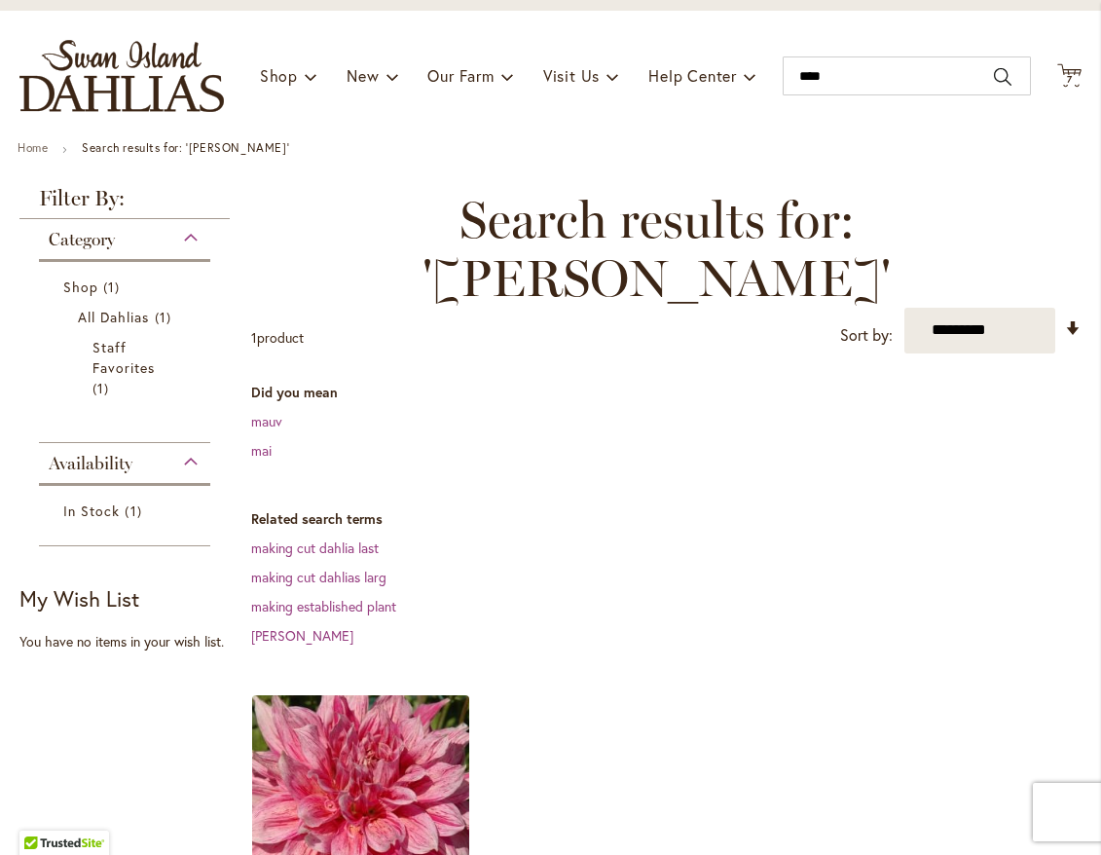
click at [387, 721] on img at bounding box center [361, 803] width 228 height 228
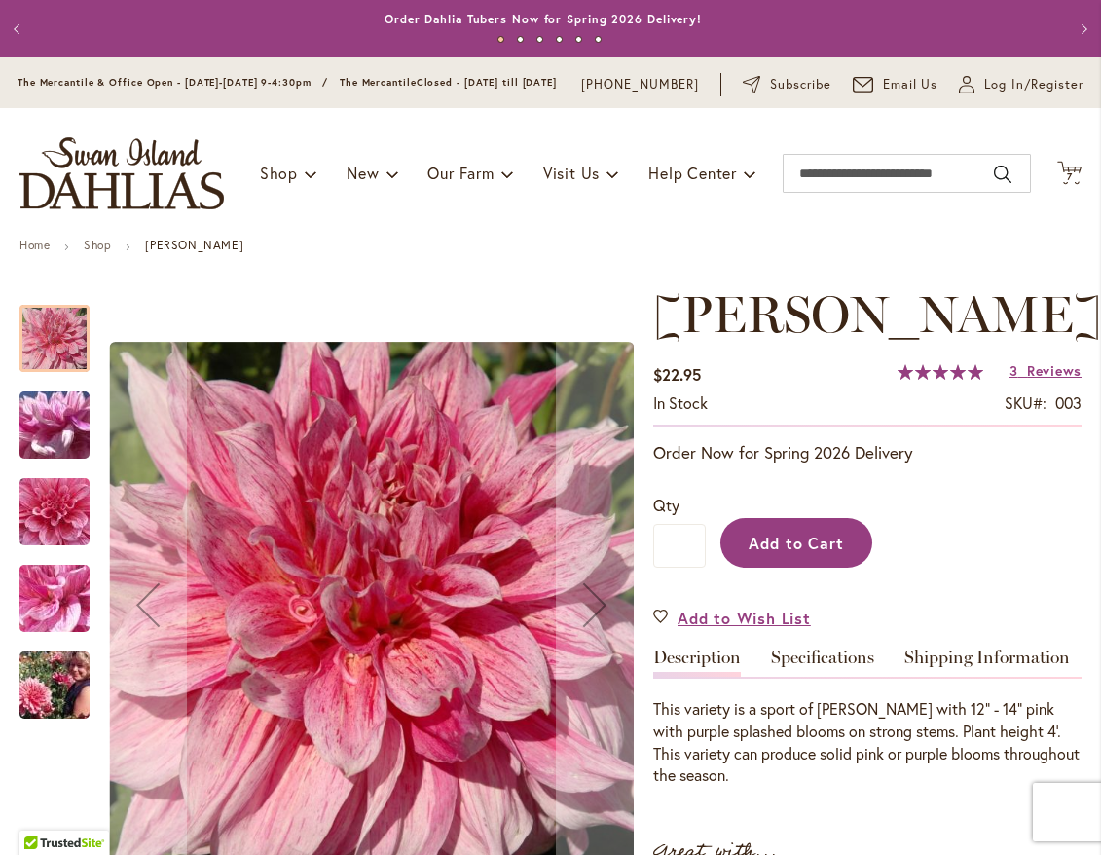
click at [787, 544] on button "Add to Cart" at bounding box center [797, 543] width 152 height 50
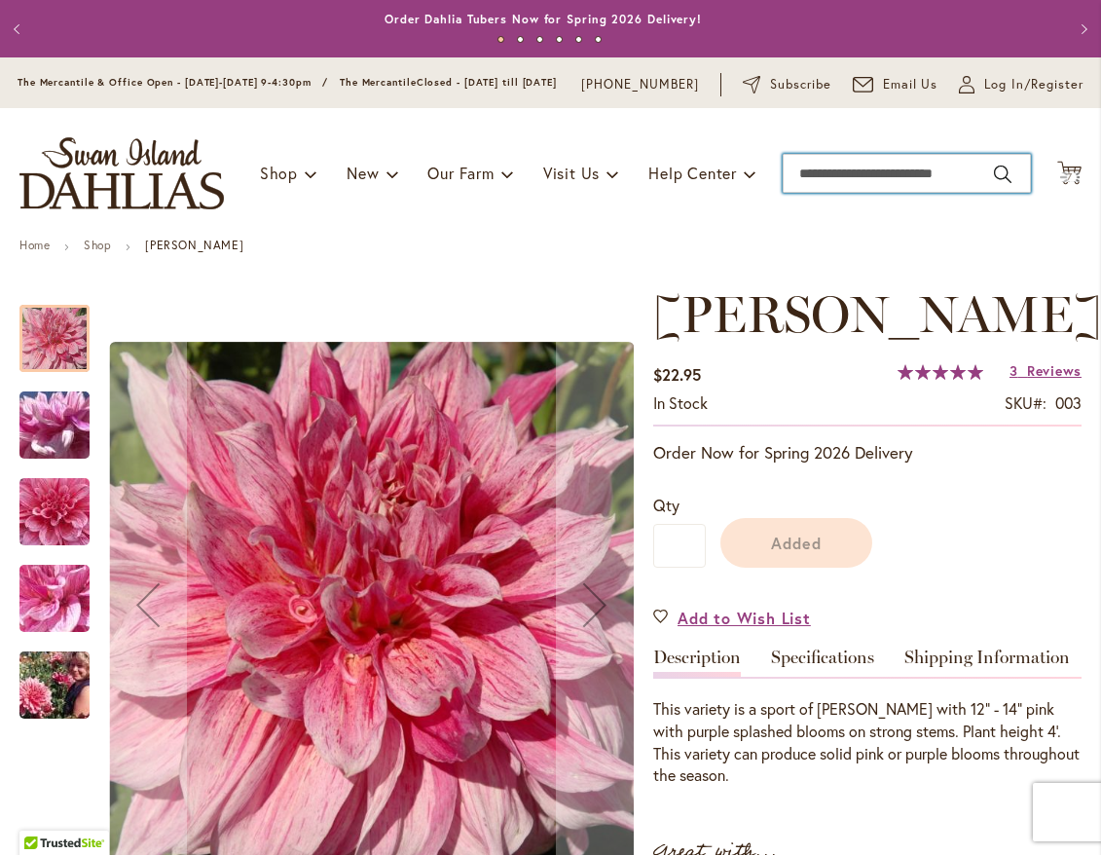
click at [861, 193] on input "Search" at bounding box center [907, 173] width 248 height 39
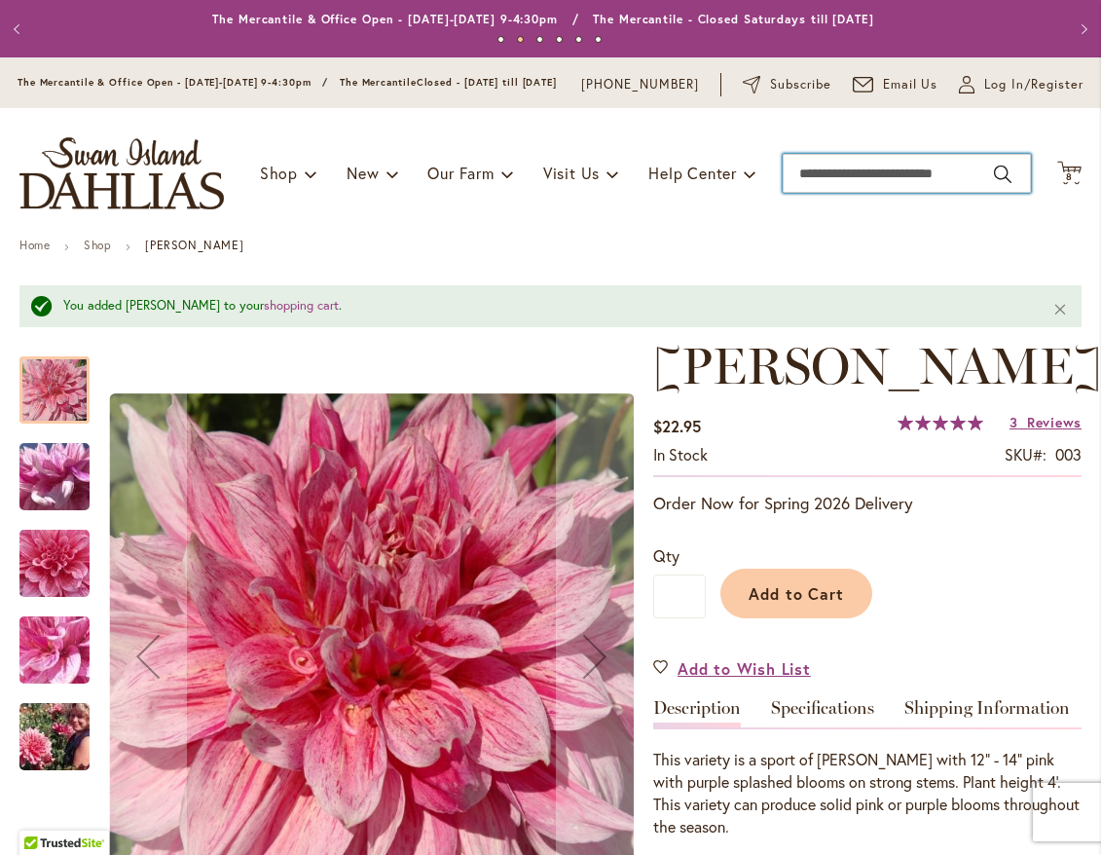
click at [861, 193] on input "Search" at bounding box center [907, 173] width 248 height 39
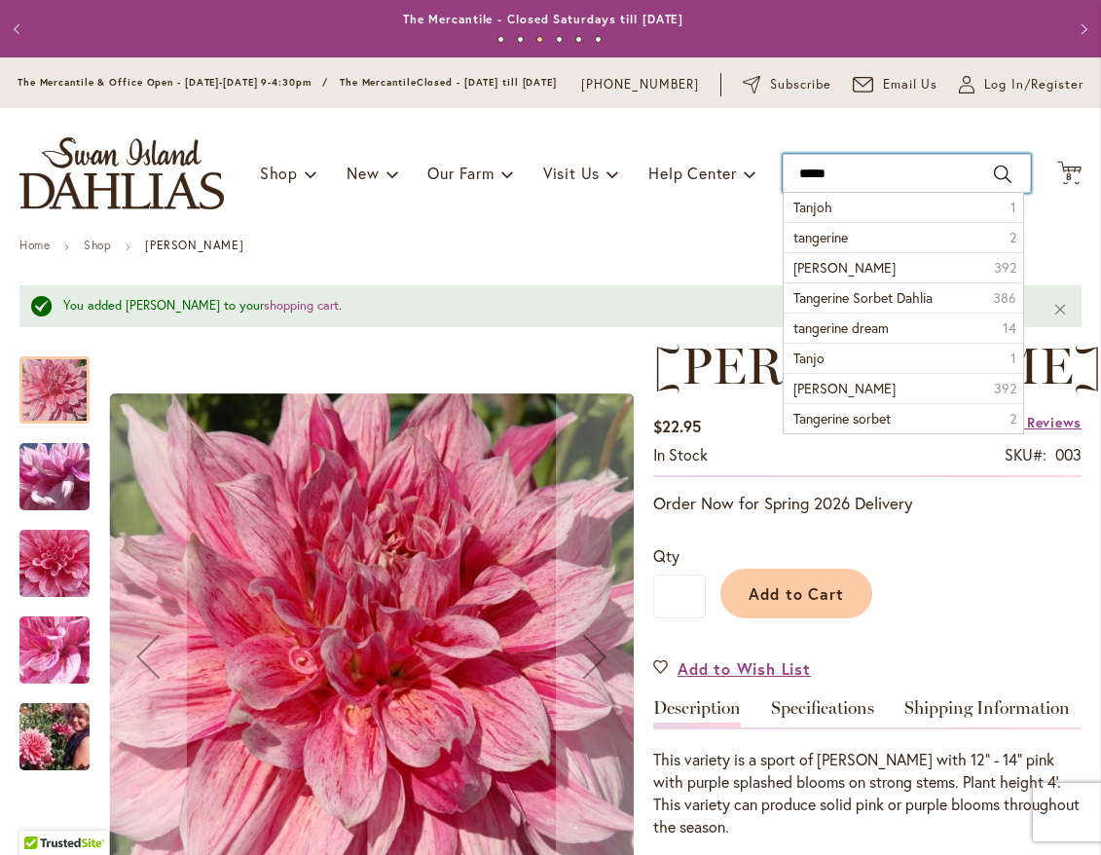
type input "******"
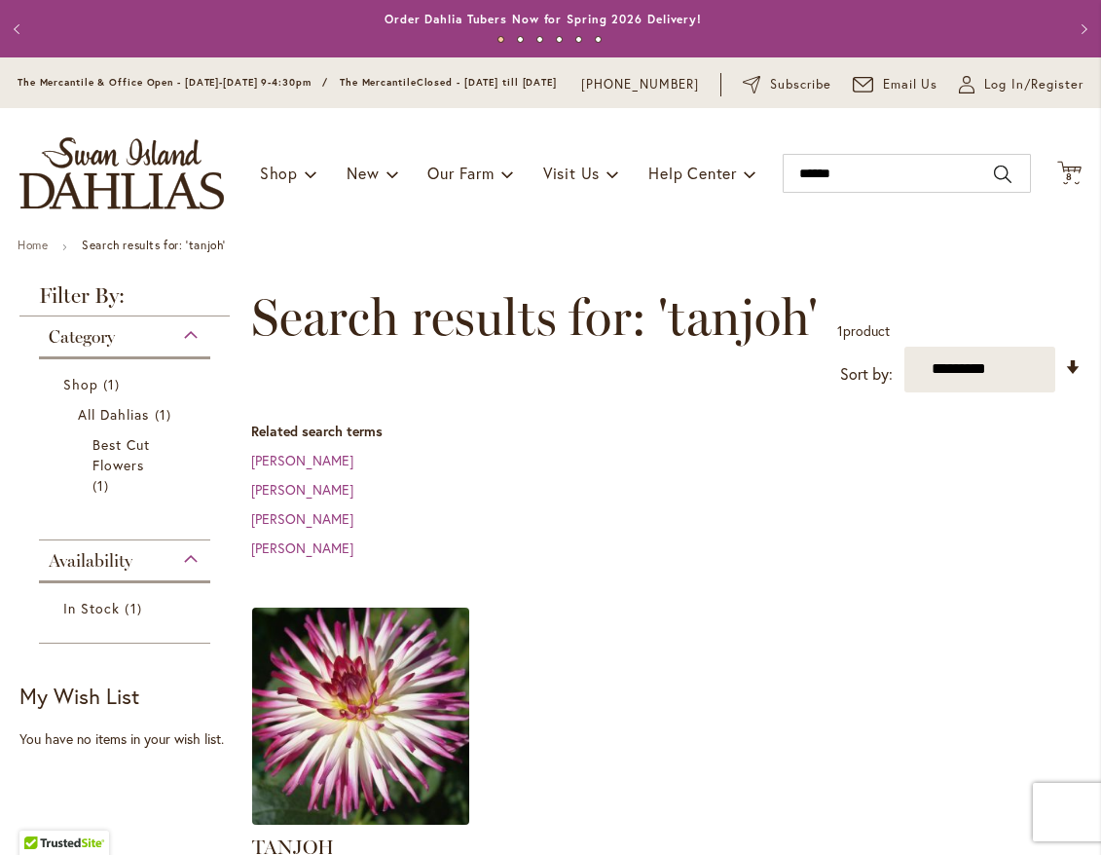
click at [308, 732] on img at bounding box center [361, 716] width 228 height 228
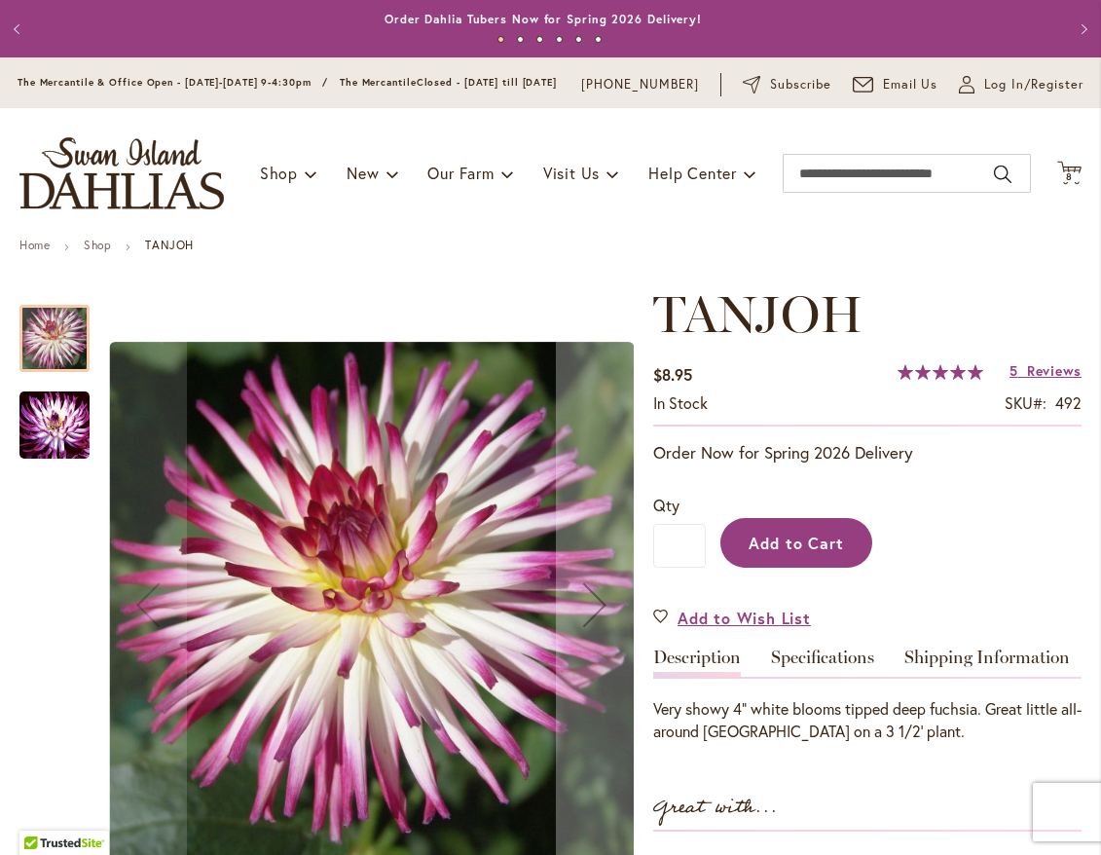
click at [827, 568] on button "Add to Cart" at bounding box center [797, 543] width 152 height 50
click at [827, 571] on div "Add to Cart" at bounding box center [894, 538] width 376 height 89
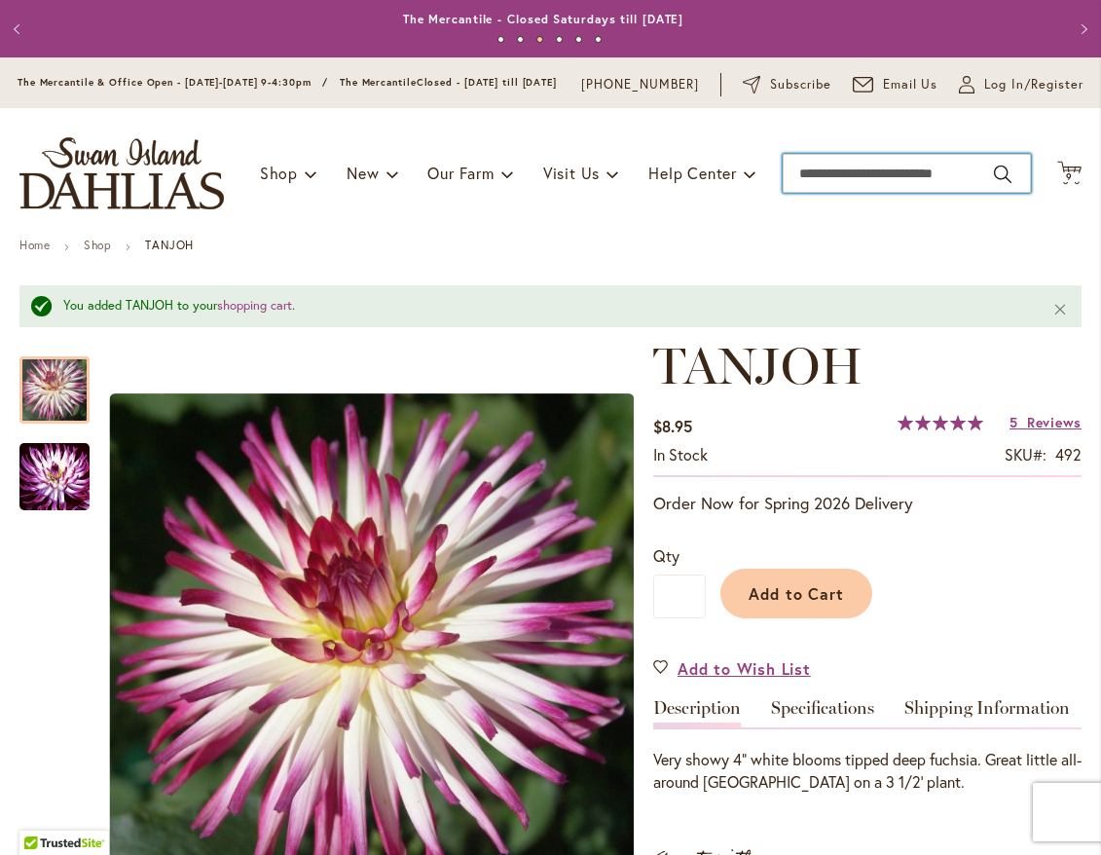
click at [888, 190] on input "Search" at bounding box center [907, 173] width 248 height 39
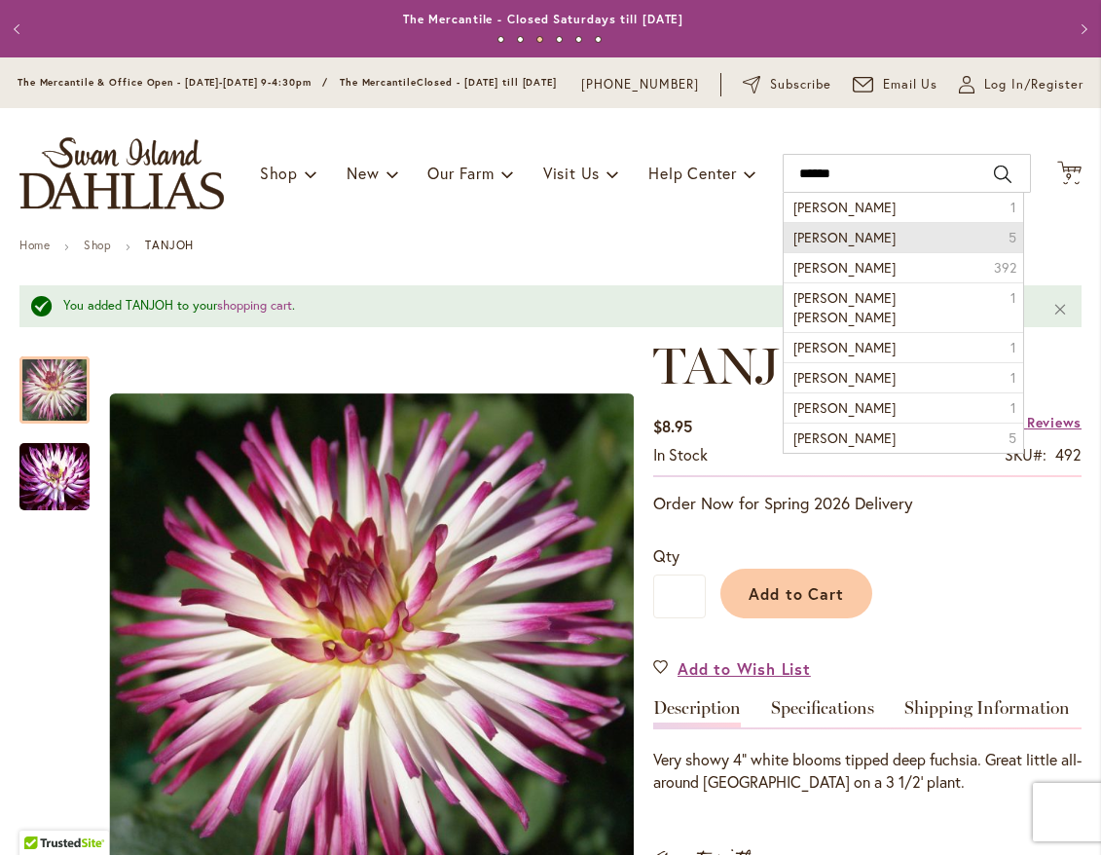
click at [847, 245] on span "mingus philip sr" at bounding box center [845, 237] width 102 height 19
type input "**********"
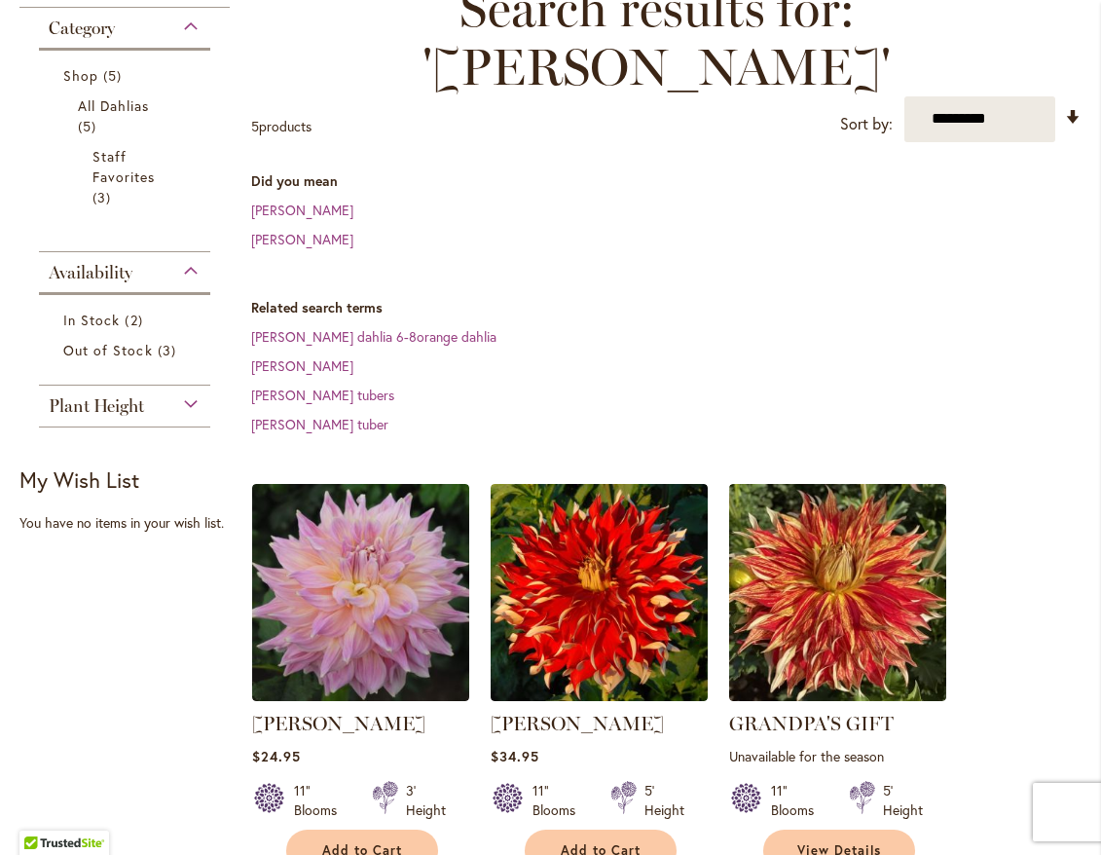
scroll to position [389, 0]
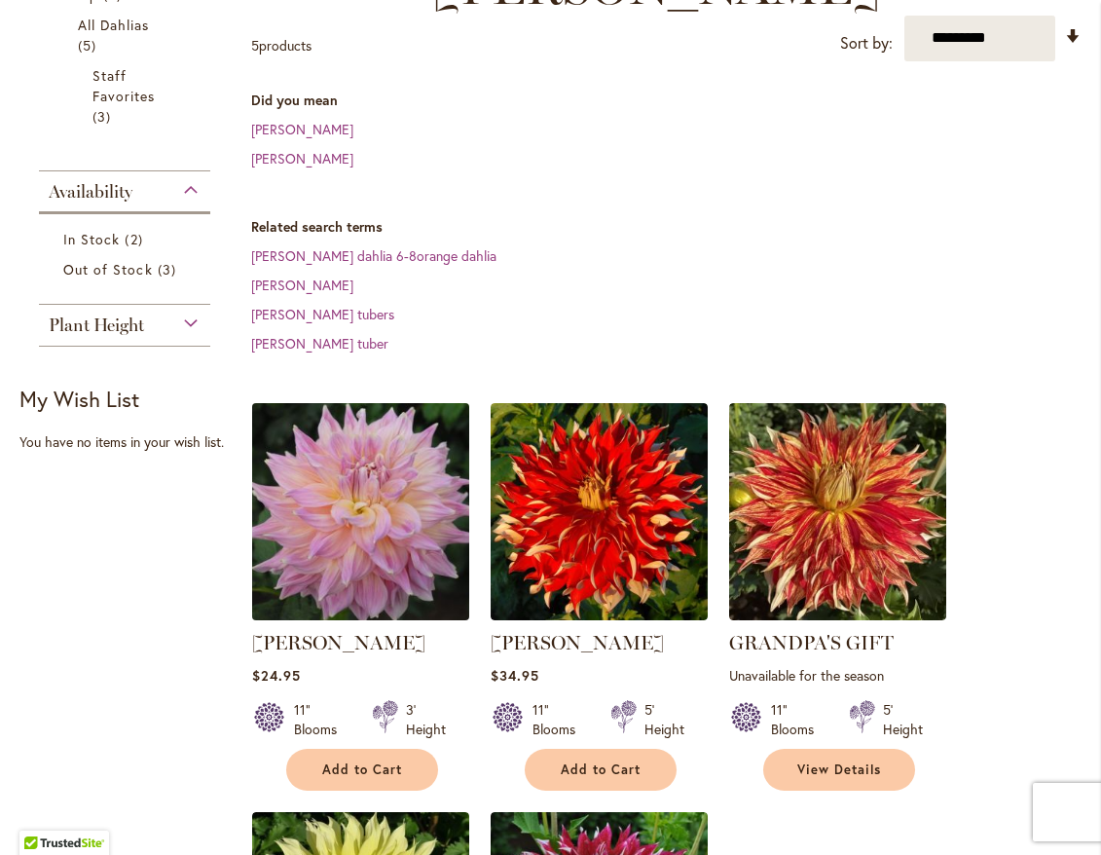
click at [387, 497] on img at bounding box center [361, 511] width 228 height 228
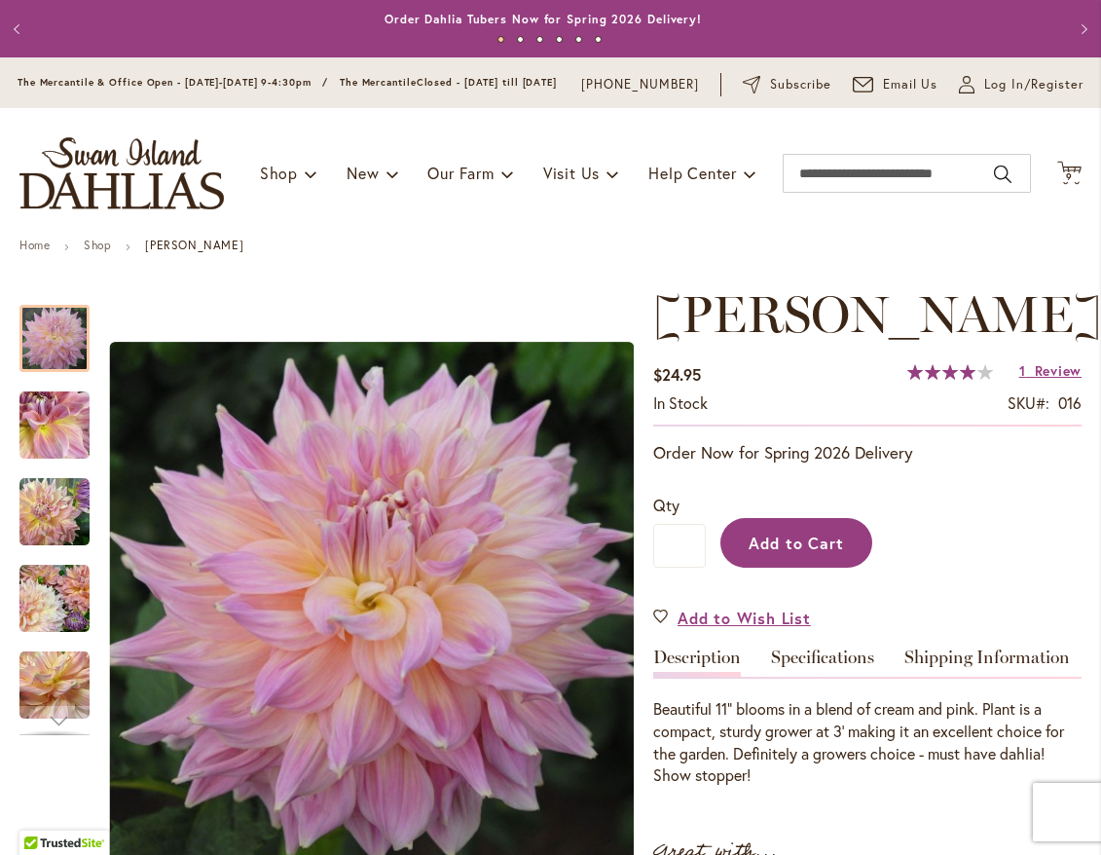
click at [789, 553] on span "Add to Cart" at bounding box center [797, 543] width 96 height 20
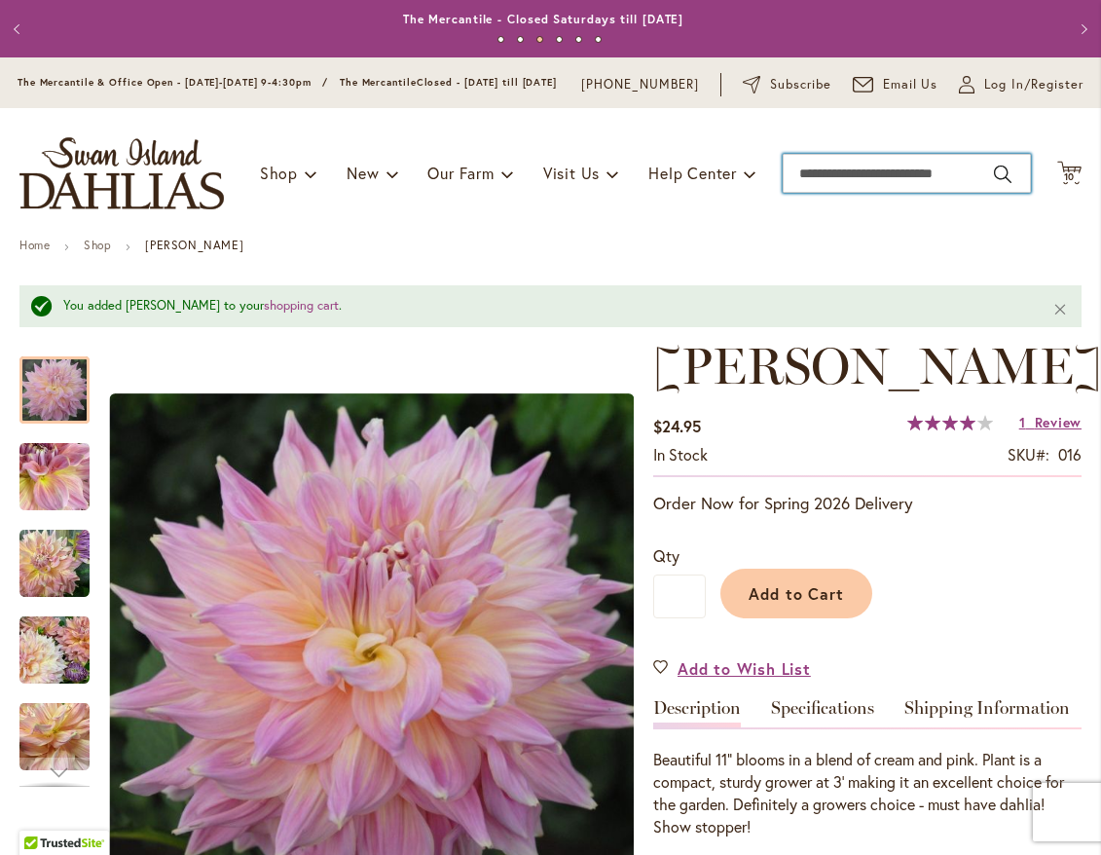
click at [877, 181] on input "Search" at bounding box center [907, 173] width 248 height 39
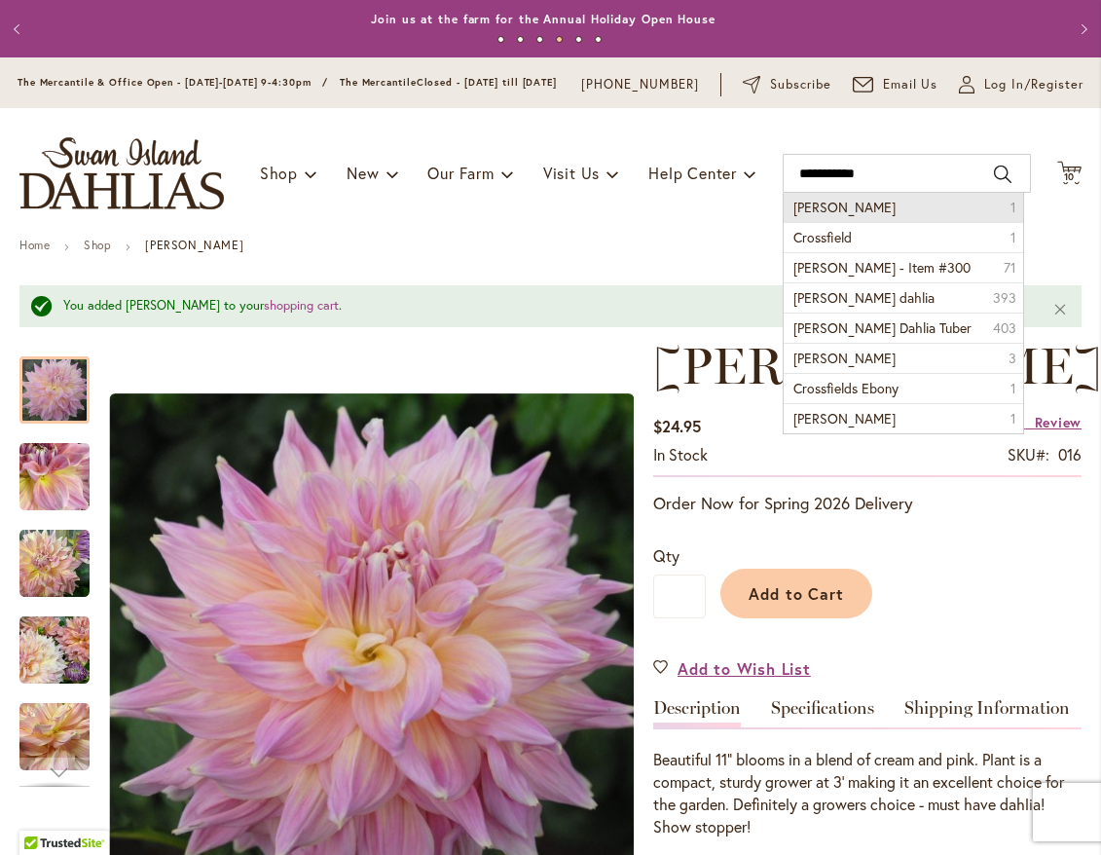
click at [871, 216] on span "crossfield ebony" at bounding box center [845, 207] width 102 height 19
type input "**********"
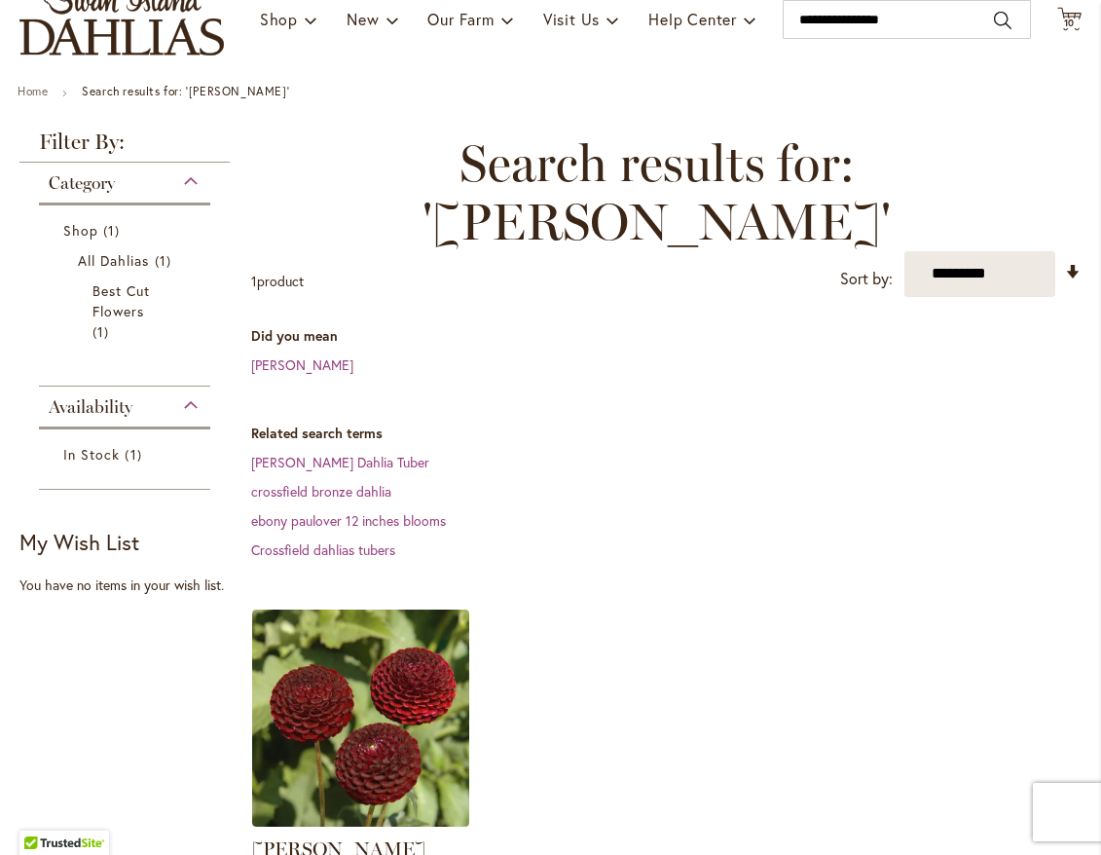
scroll to position [292, 0]
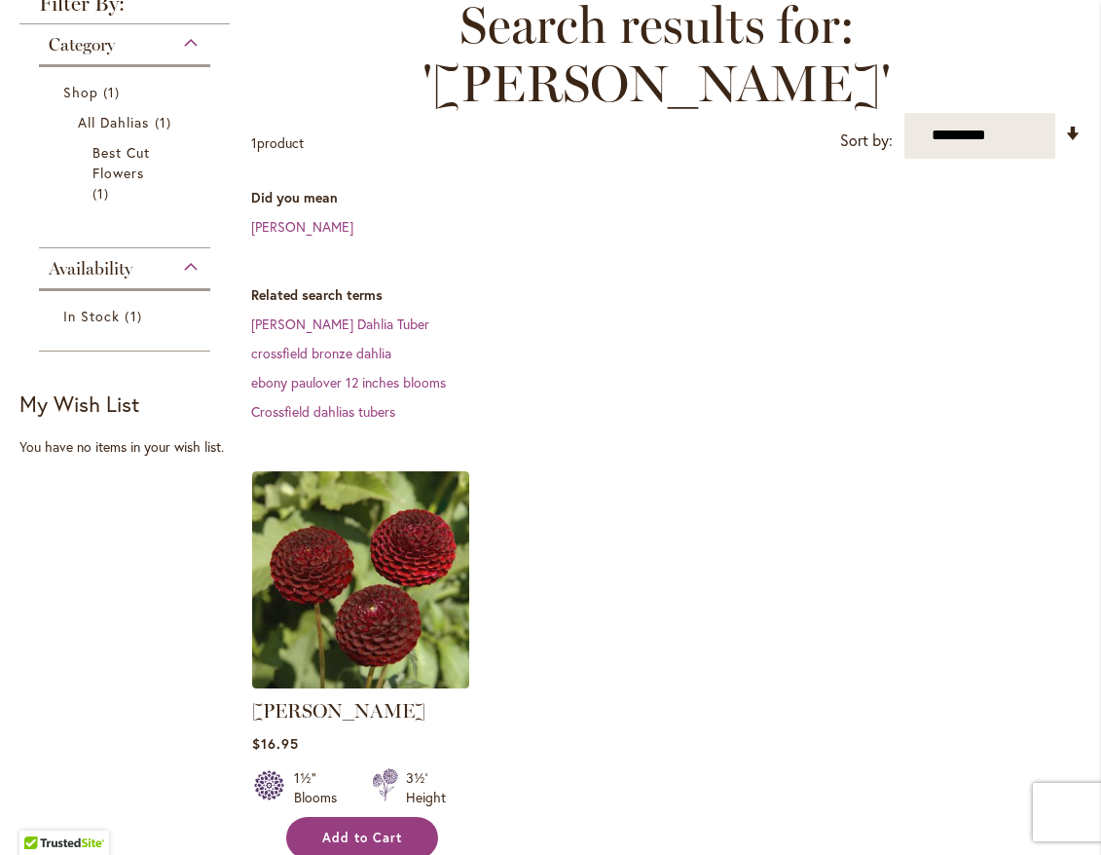
click at [339, 817] on button "Add to Cart" at bounding box center [362, 838] width 152 height 42
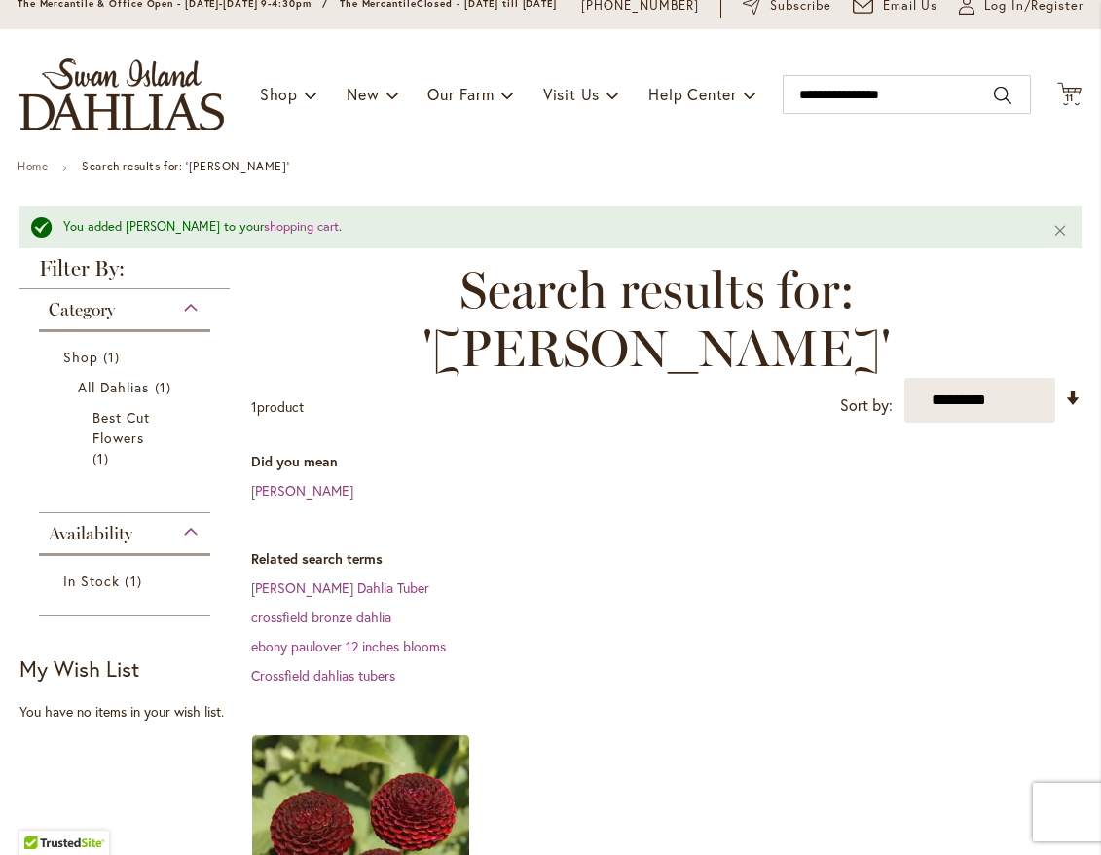
scroll to position [52, 0]
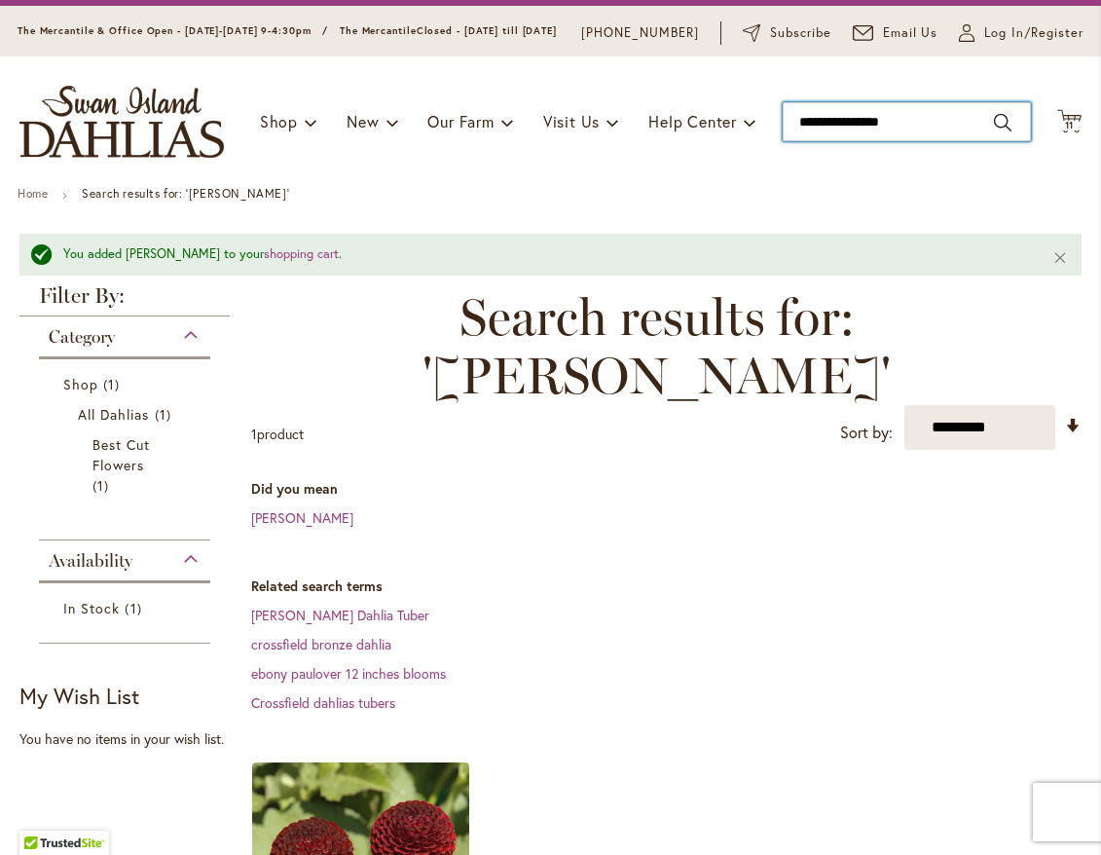
click at [898, 131] on input "**********" at bounding box center [907, 121] width 248 height 39
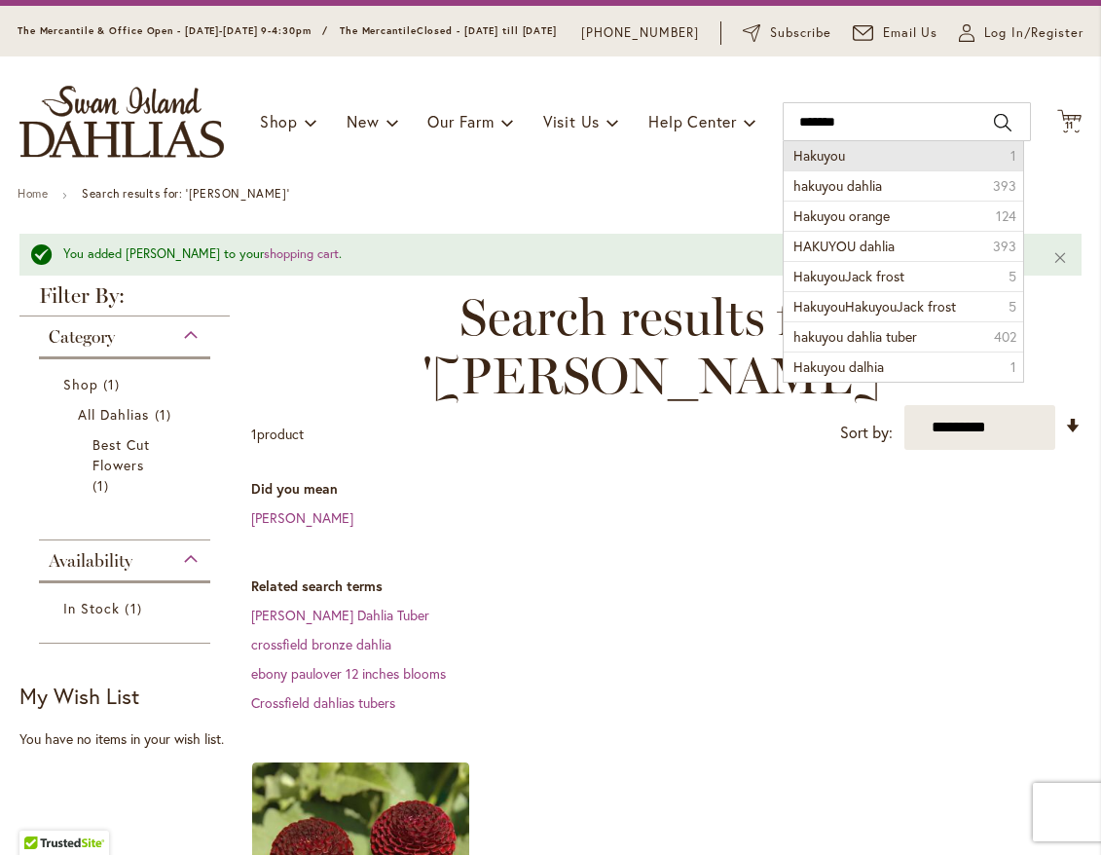
click at [833, 165] on span "Hakuyou" at bounding box center [820, 155] width 52 height 19
type input "*******"
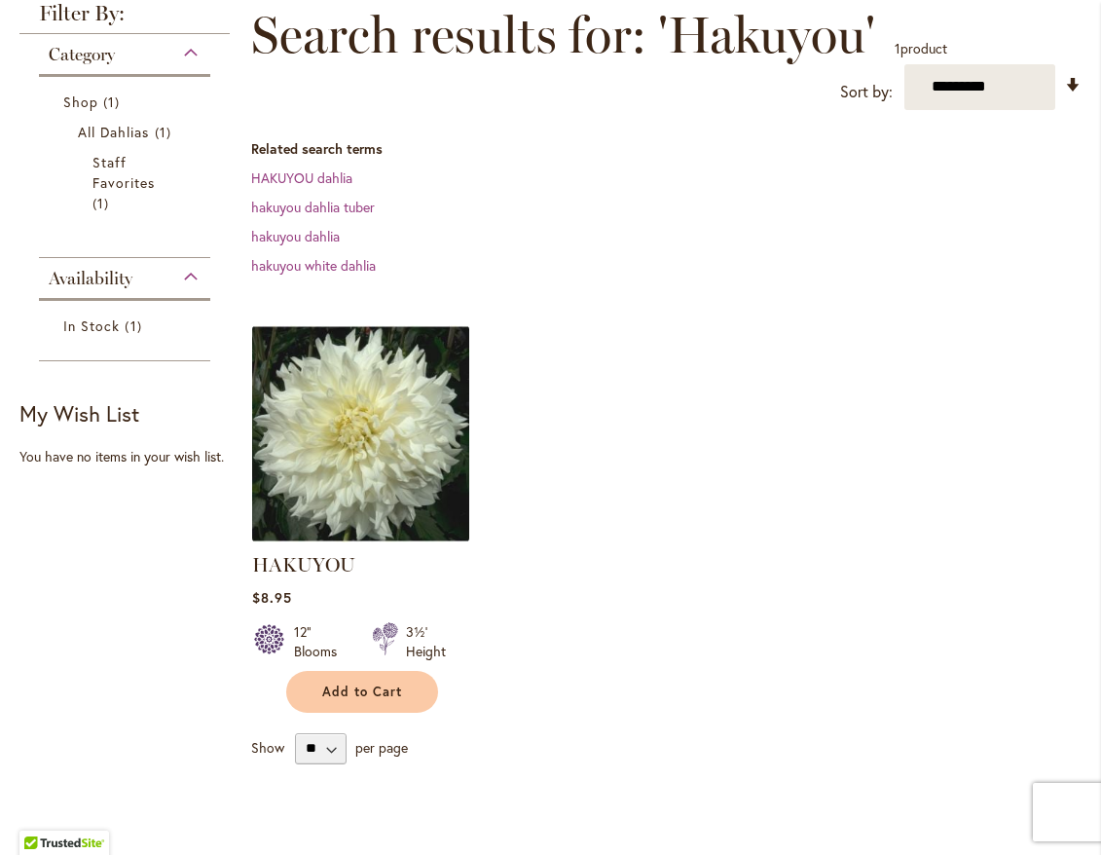
scroll to position [292, 0]
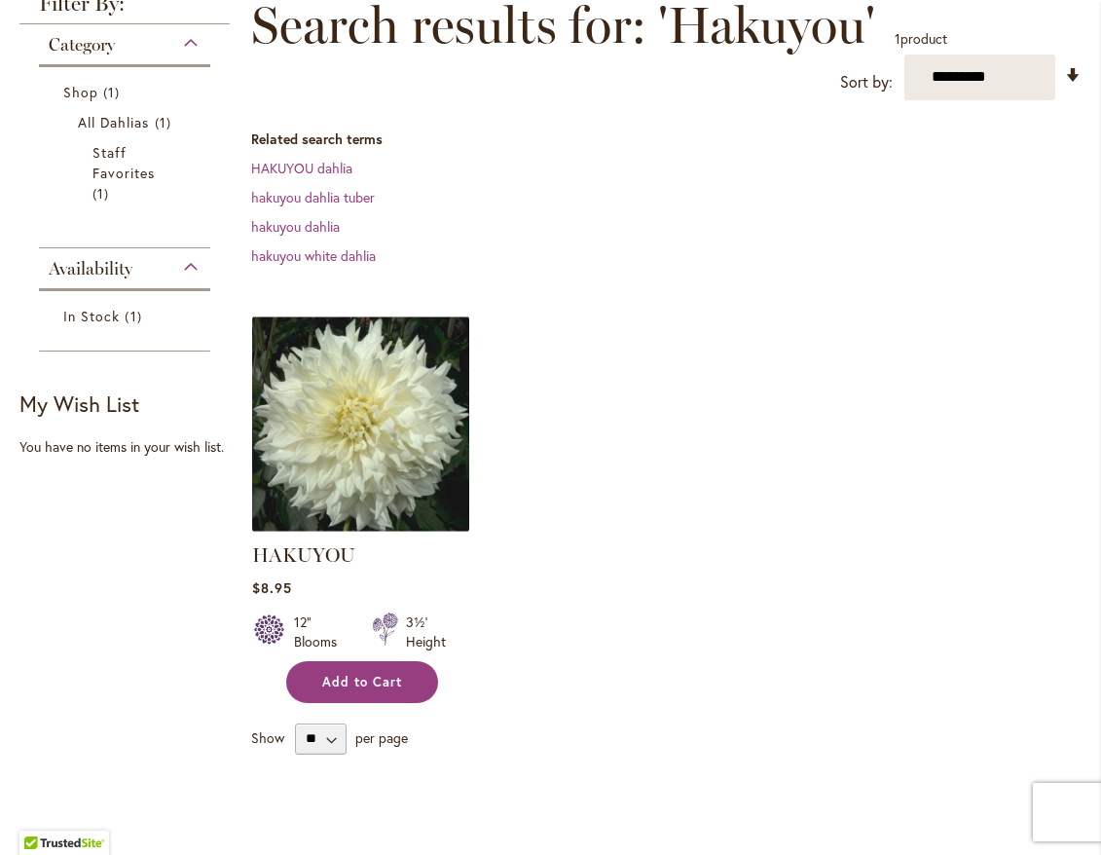
click at [407, 703] on button "Add to Cart" at bounding box center [362, 682] width 152 height 42
click at [407, 703] on form "Add to Cart" at bounding box center [362, 682] width 152 height 42
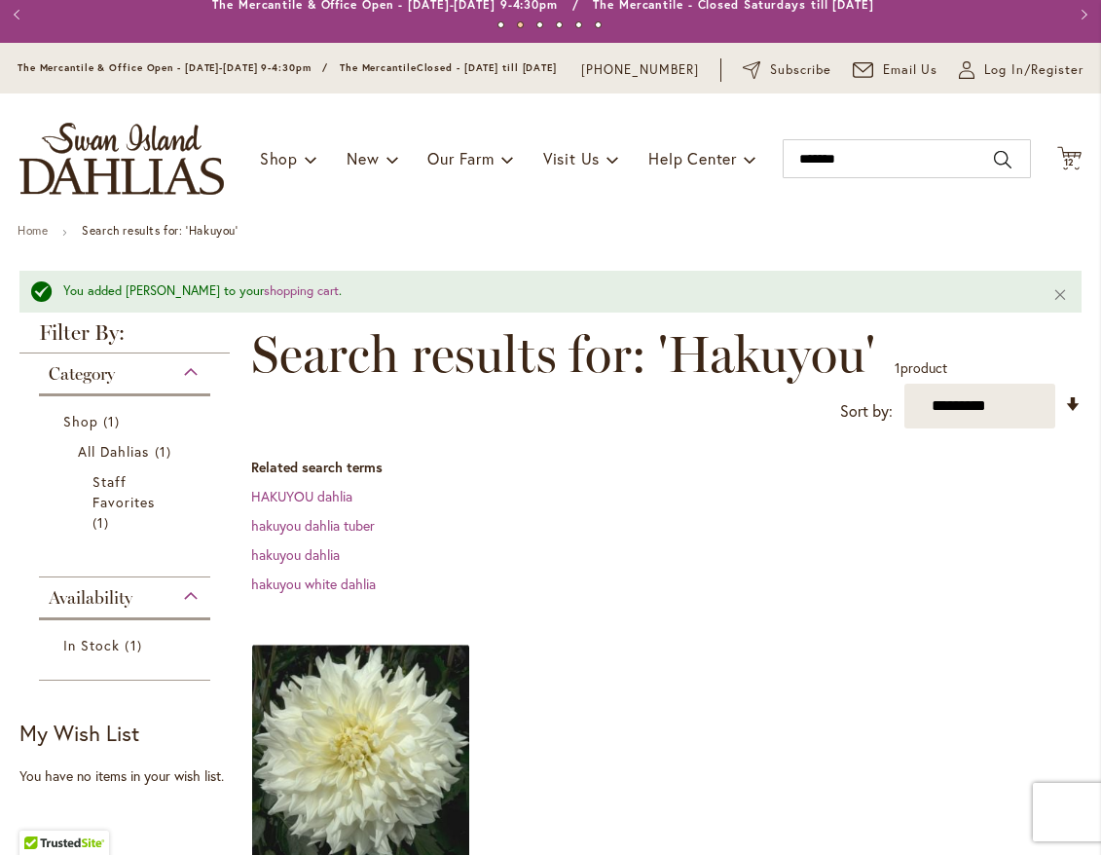
scroll to position [0, 0]
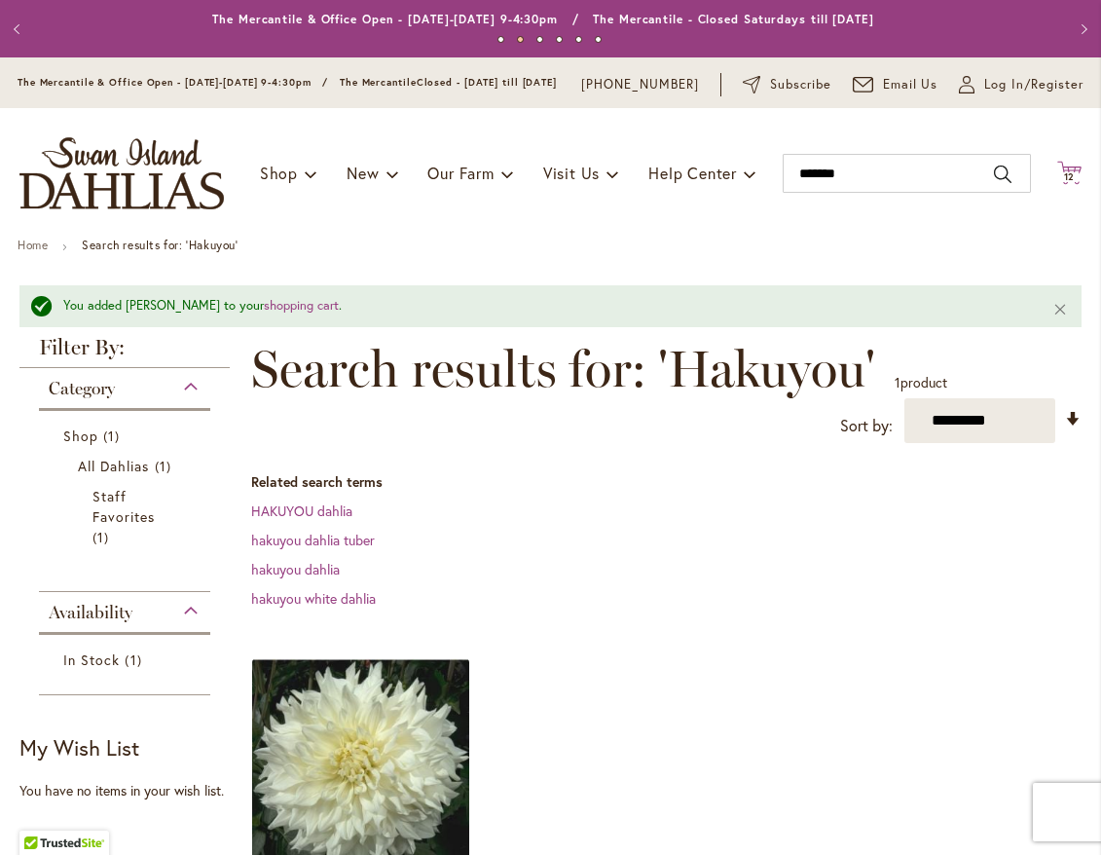
click at [1057, 183] on icon at bounding box center [1069, 172] width 24 height 23
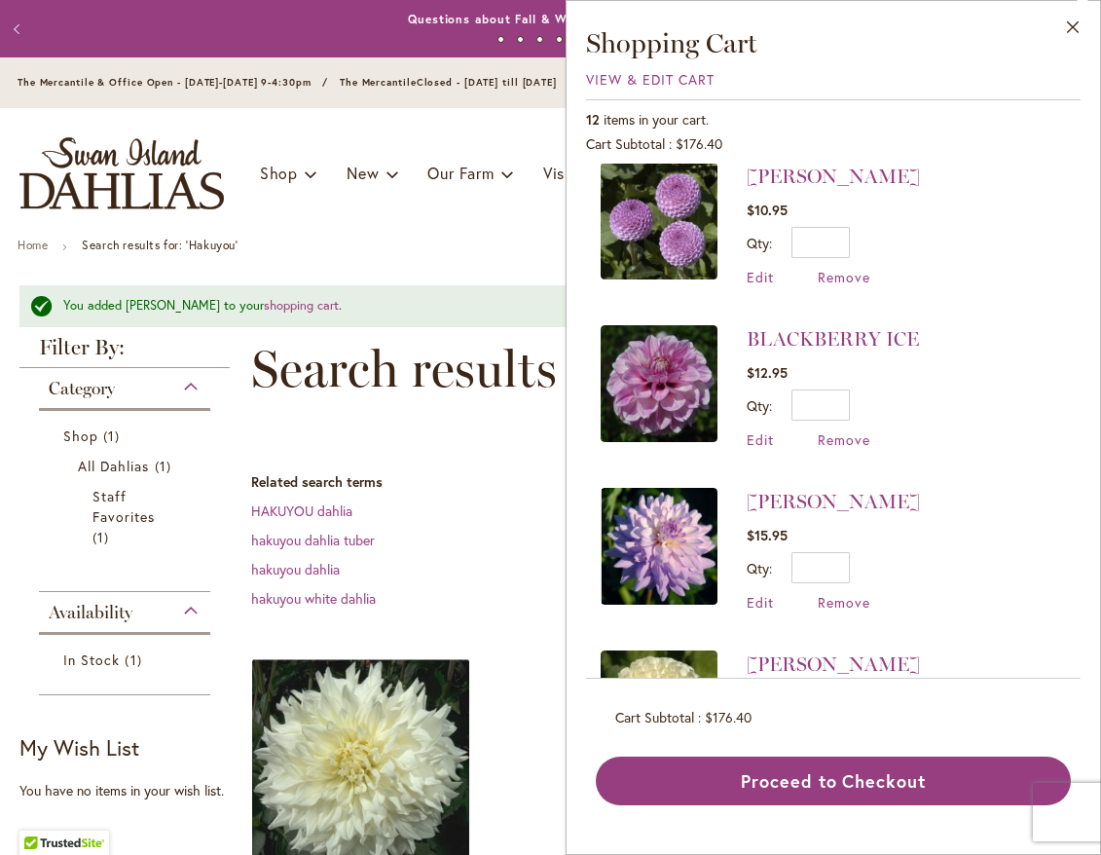
scroll to position [982, 0]
